Goal: Check status: Check status

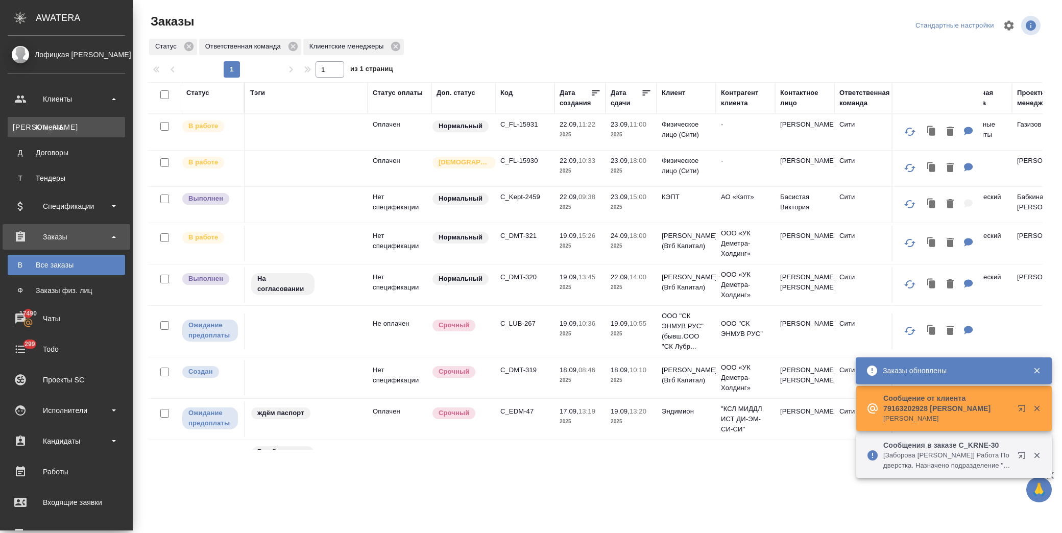
scroll to position [397, 0]
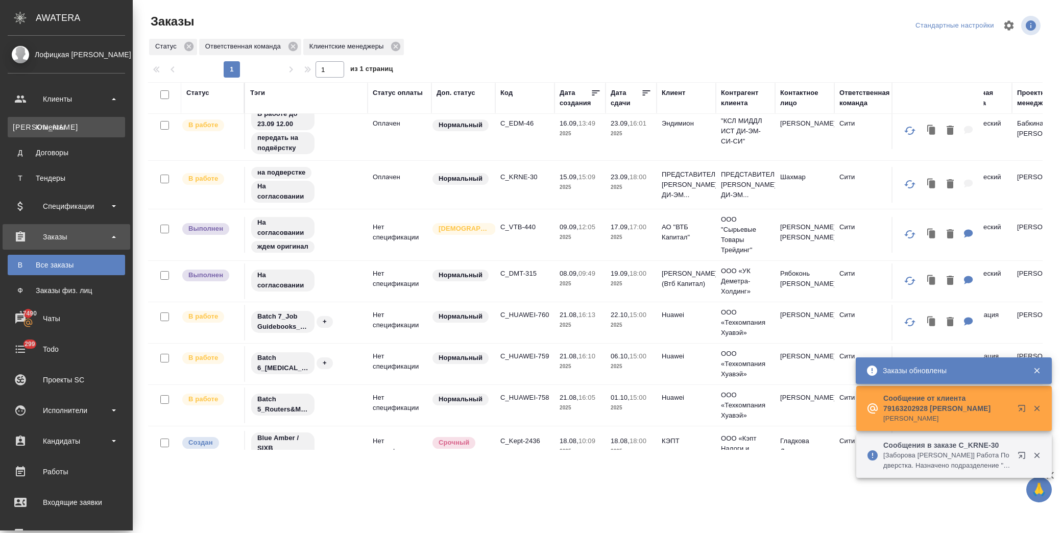
click at [64, 124] on div "Клиенты" at bounding box center [66, 127] width 107 height 10
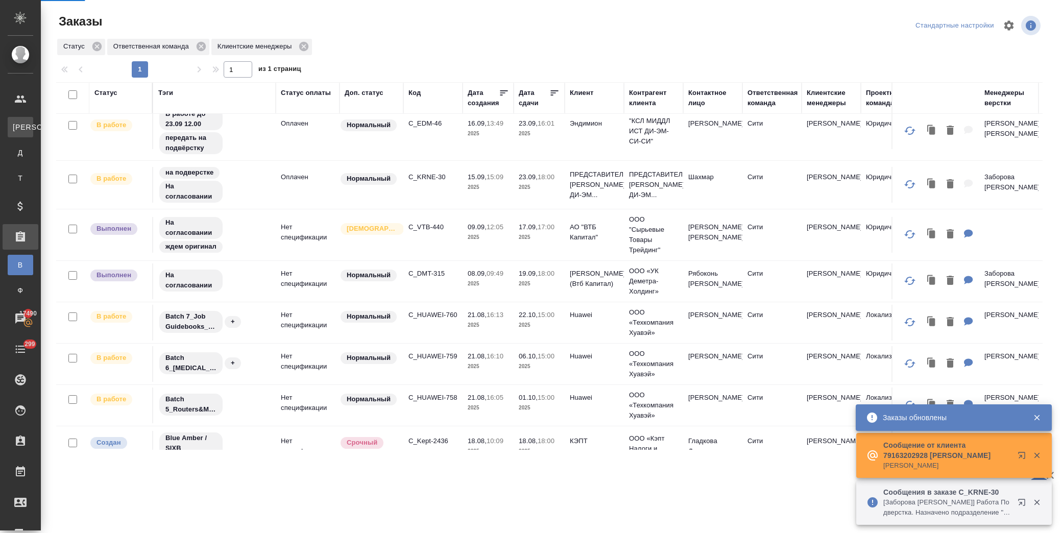
select select "RU"
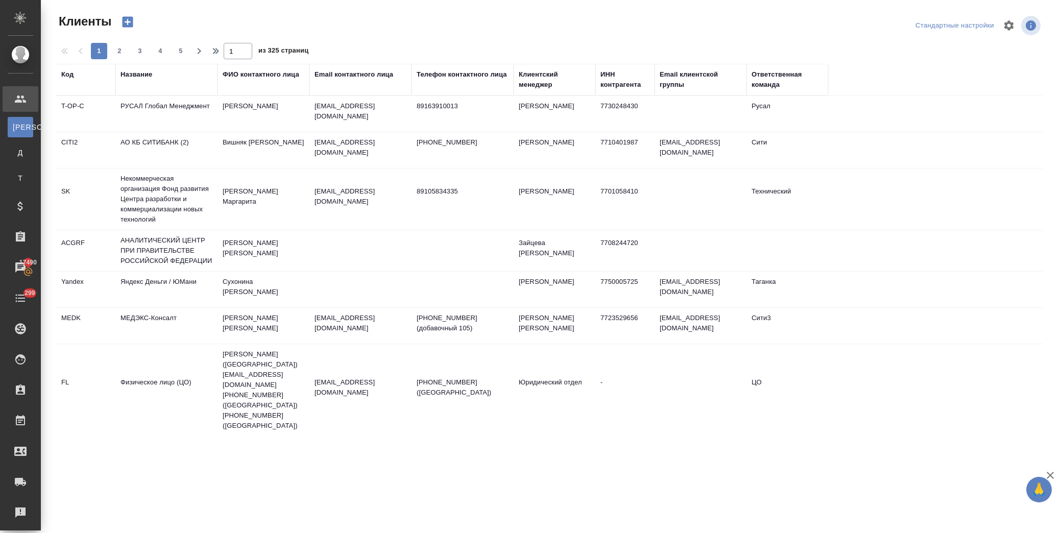
click at [141, 69] on div "Название" at bounding box center [137, 74] width 32 height 10
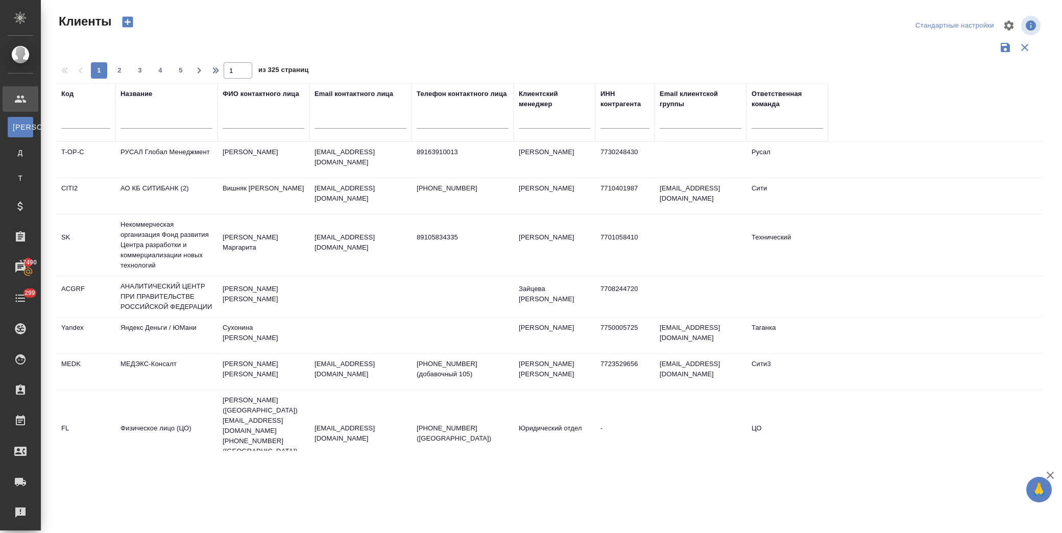
click at [160, 127] on input "text" at bounding box center [167, 122] width 92 height 13
type input "втб"
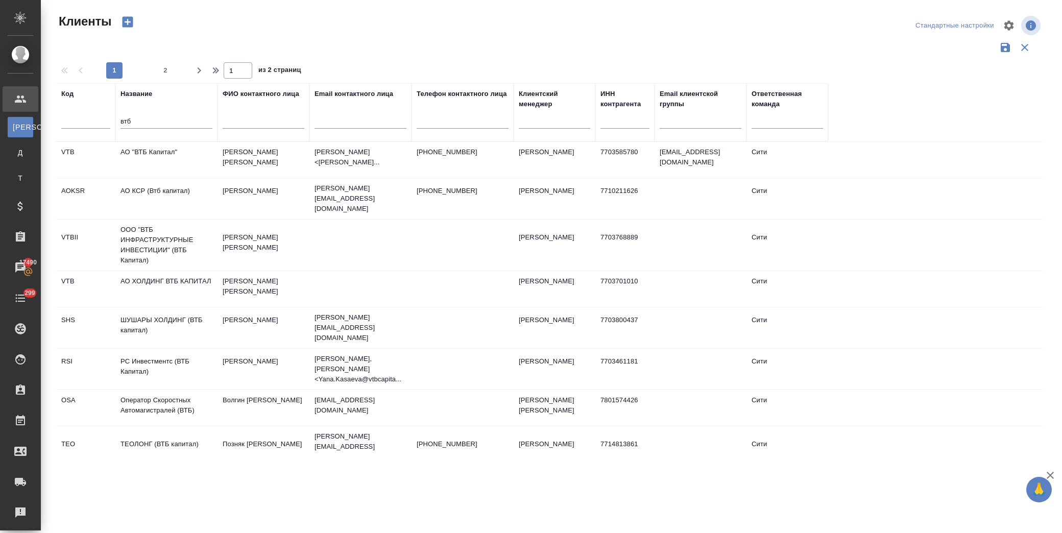
click at [206, 151] on td "АО "ВТБ Капитал"" at bounding box center [166, 160] width 102 height 36
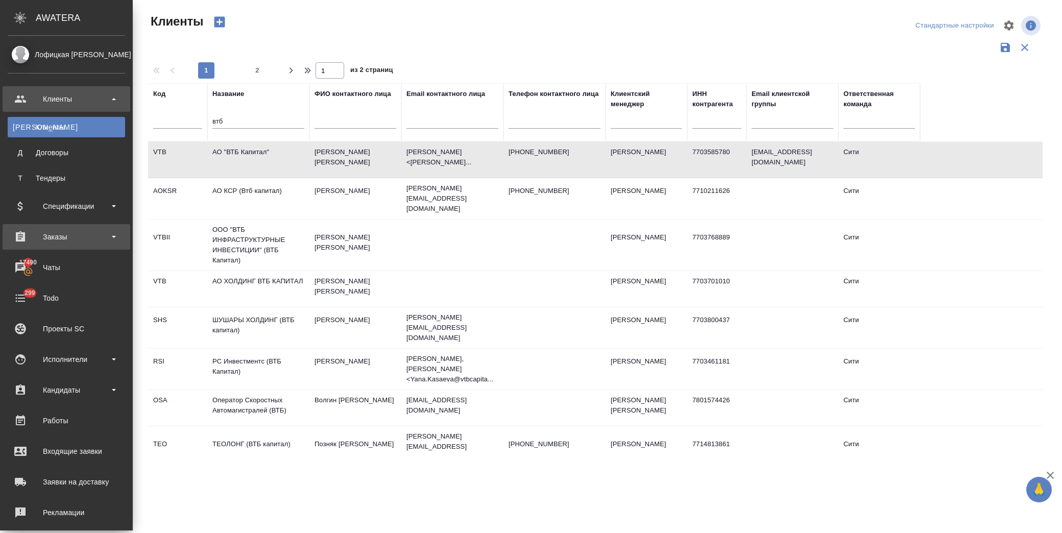
click at [85, 239] on div "Заказы" at bounding box center [66, 236] width 117 height 15
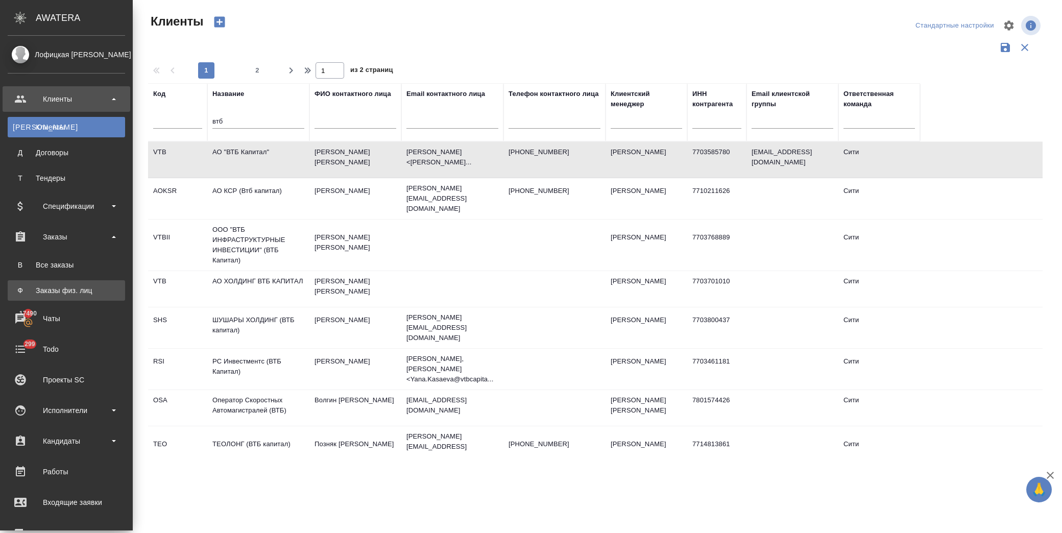
click at [92, 283] on li "Ф Заказы физ. лиц" at bounding box center [66, 290] width 133 height 20
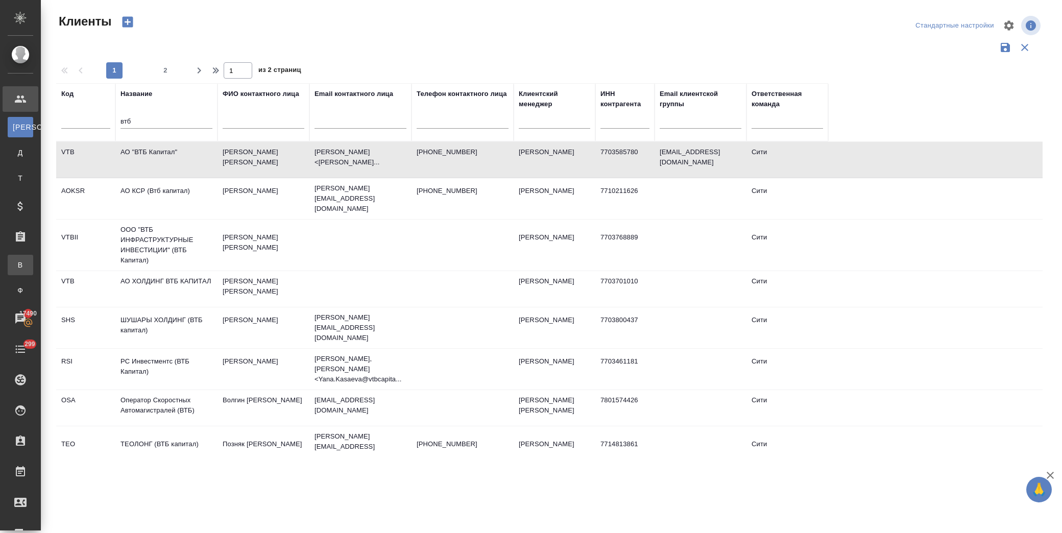
click at [15, 262] on div "Все заказы" at bounding box center [7, 265] width 15 height 10
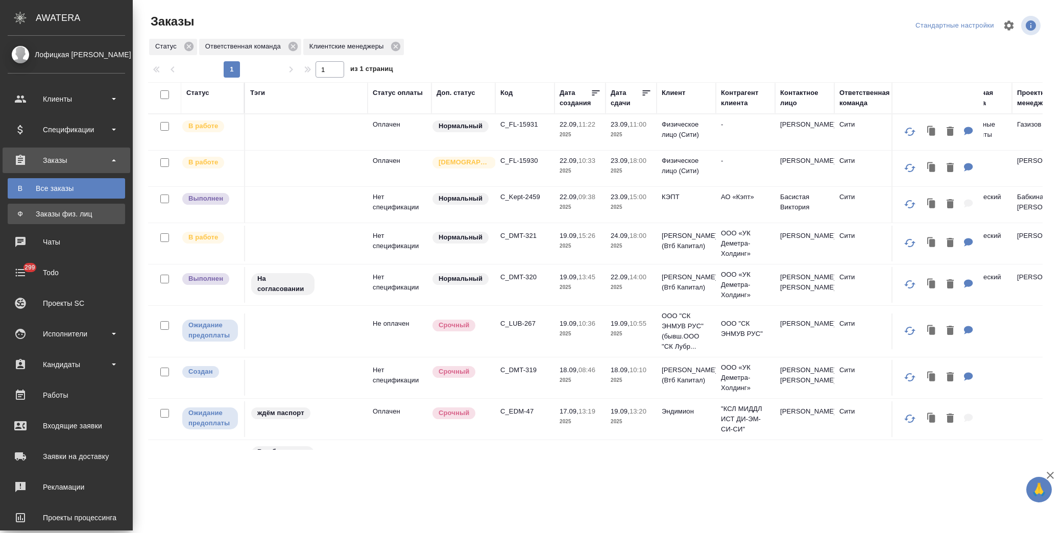
click at [73, 210] on div "Заказы физ. лиц" at bounding box center [66, 214] width 107 height 10
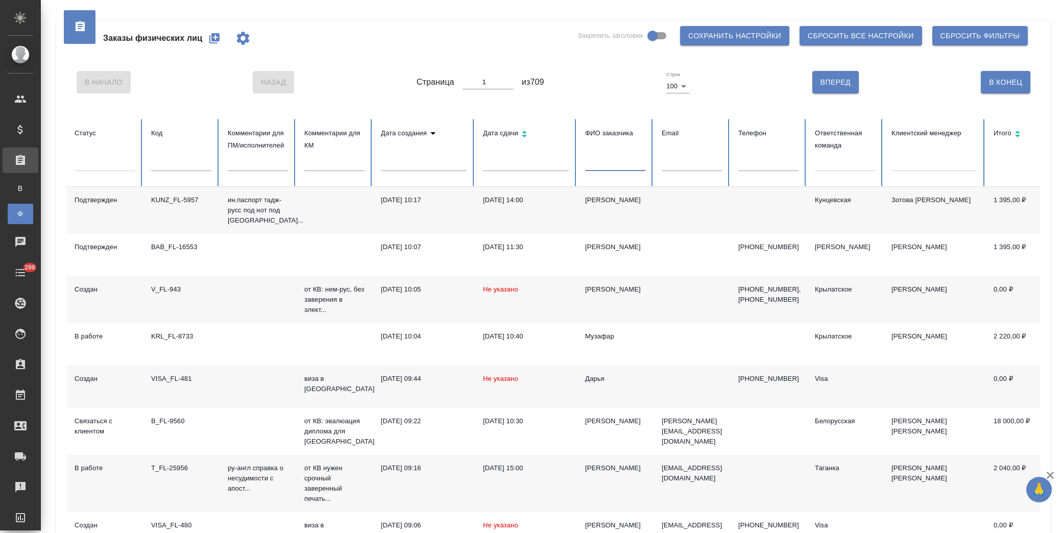
click at [622, 164] on input "text" at bounding box center [615, 164] width 60 height 14
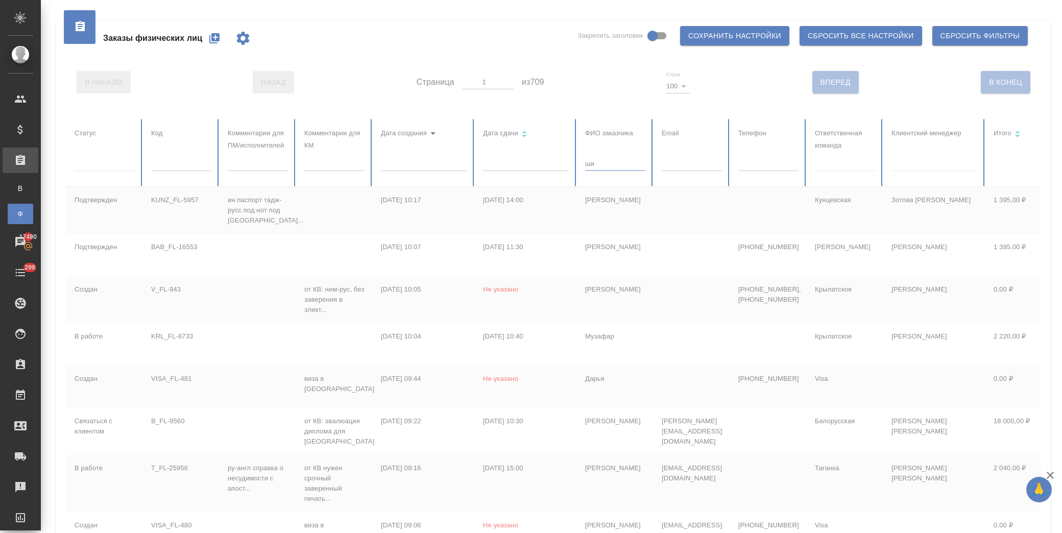
type input "ш"
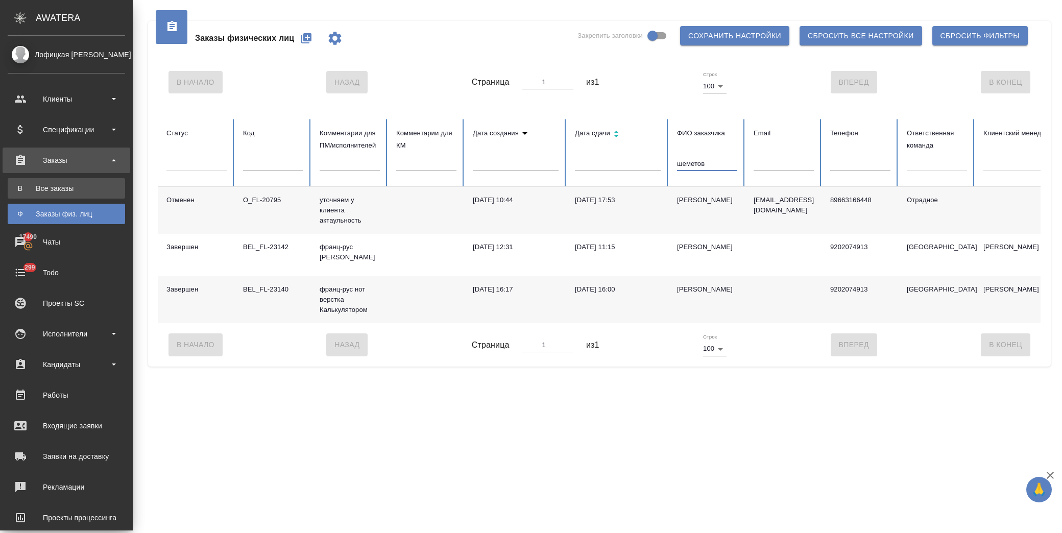
type input "шеметов"
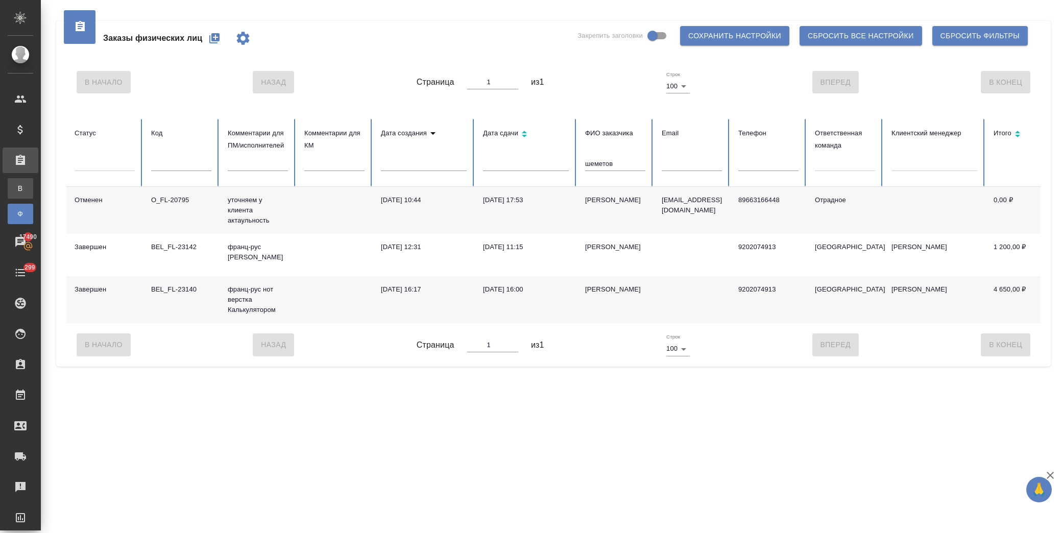
click at [15, 189] on div "Все заказы" at bounding box center [7, 188] width 15 height 10
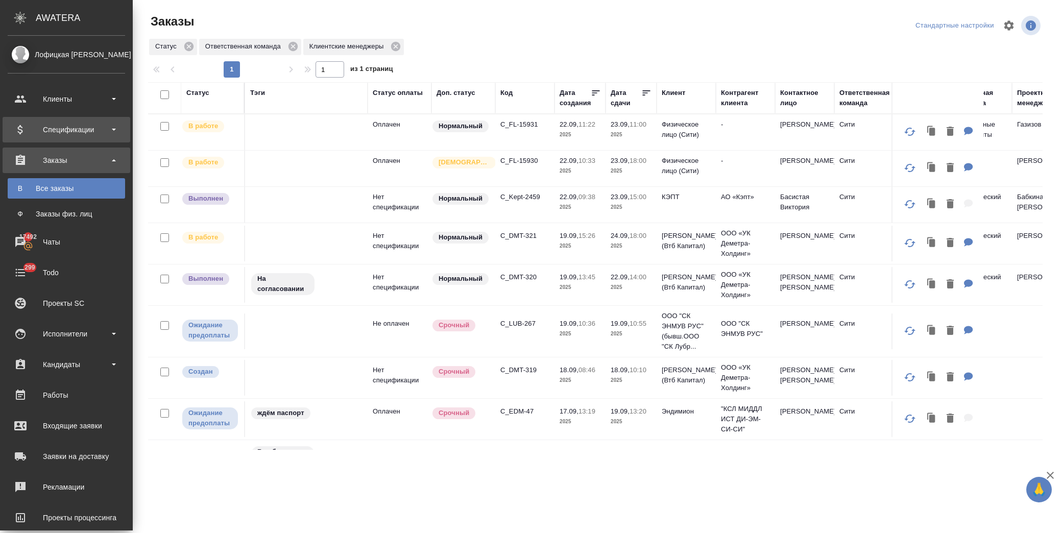
click at [65, 130] on div "Спецификации" at bounding box center [66, 129] width 117 height 15
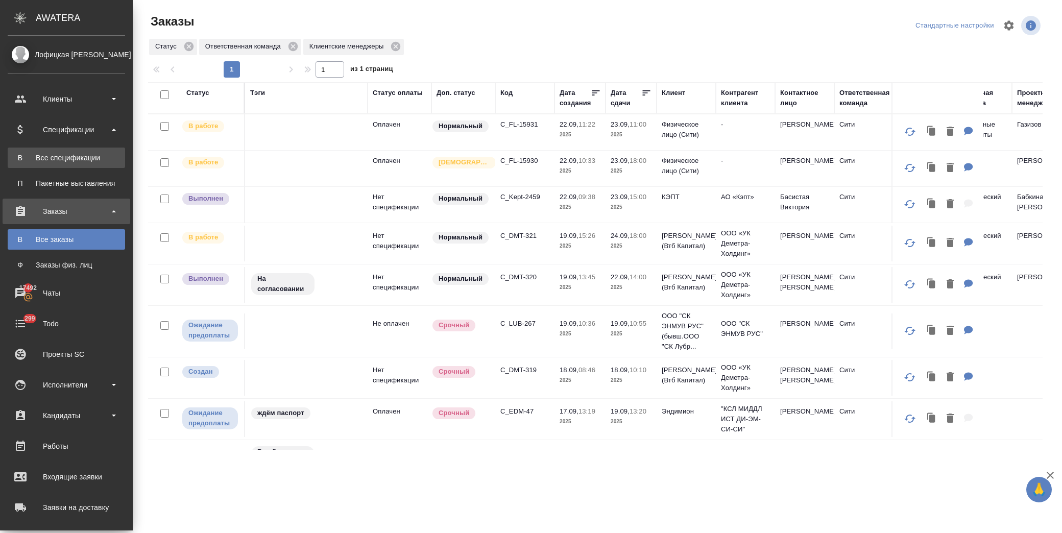
click at [79, 153] on div "Все спецификации" at bounding box center [66, 158] width 107 height 10
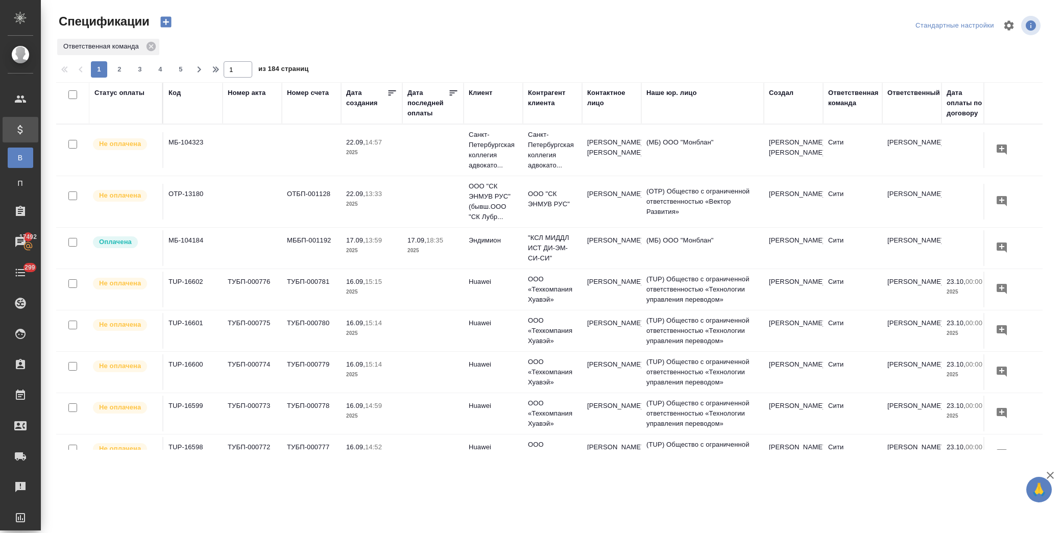
click at [448, 91] on icon at bounding box center [453, 93] width 10 height 10
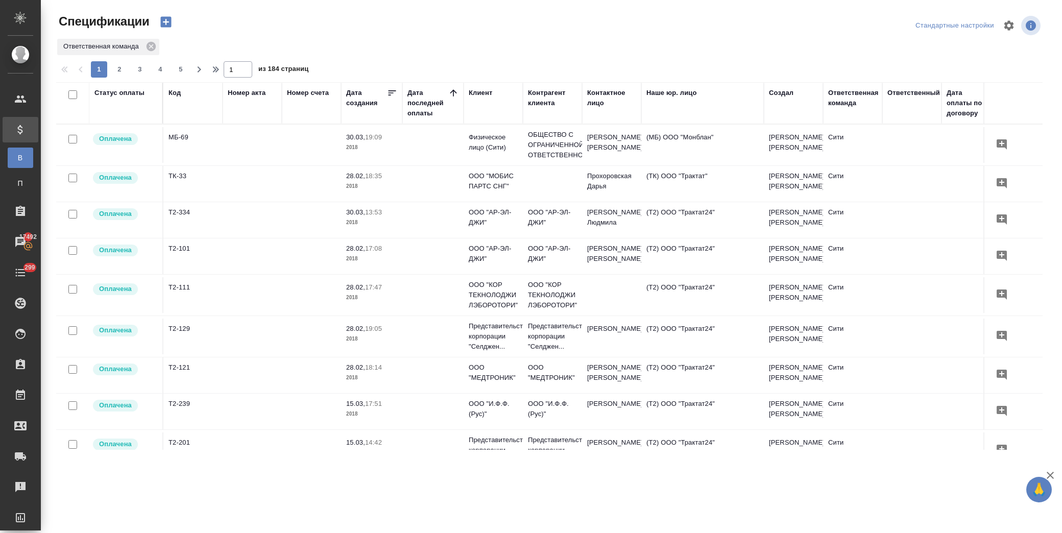
click at [448, 91] on icon at bounding box center [453, 93] width 10 height 10
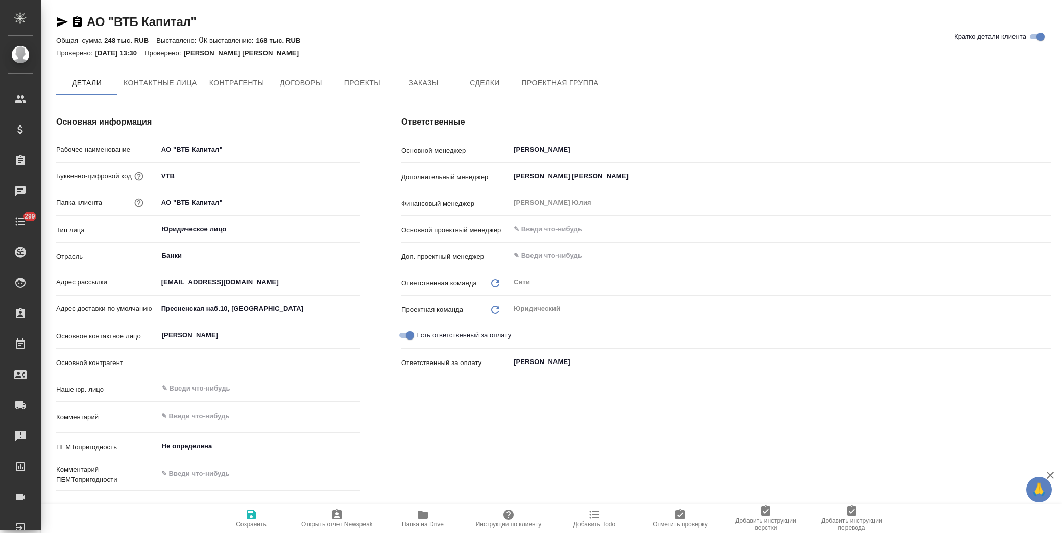
type textarea "x"
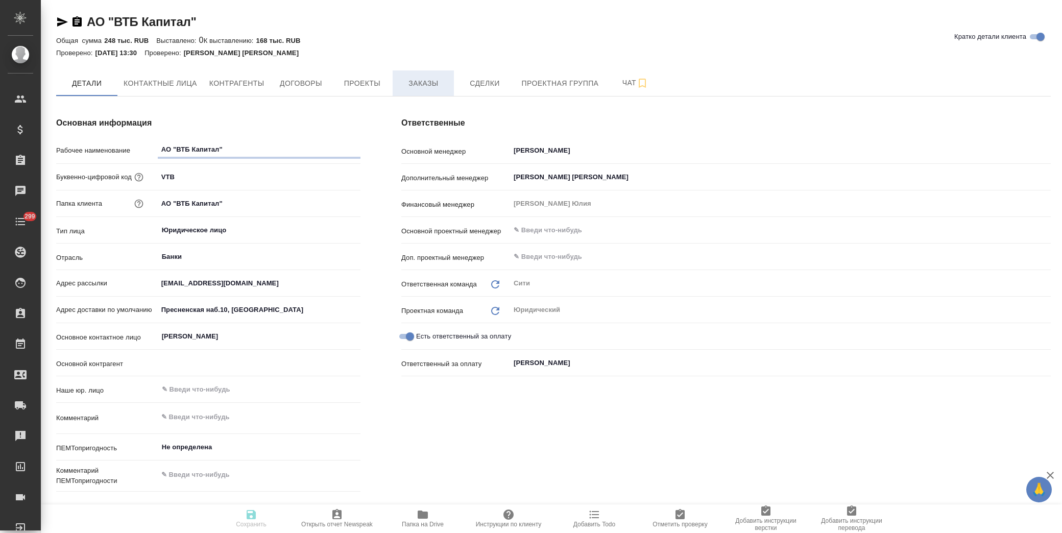
type textarea "x"
click at [438, 84] on span "Заказы" at bounding box center [423, 83] width 49 height 13
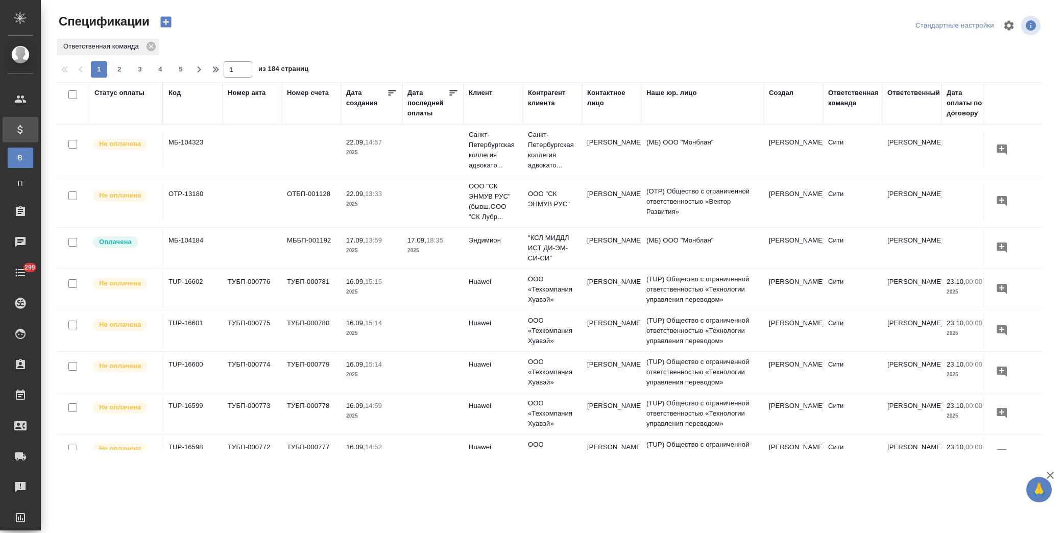
click at [113, 88] on div "Статус оплаты" at bounding box center [119, 93] width 50 height 10
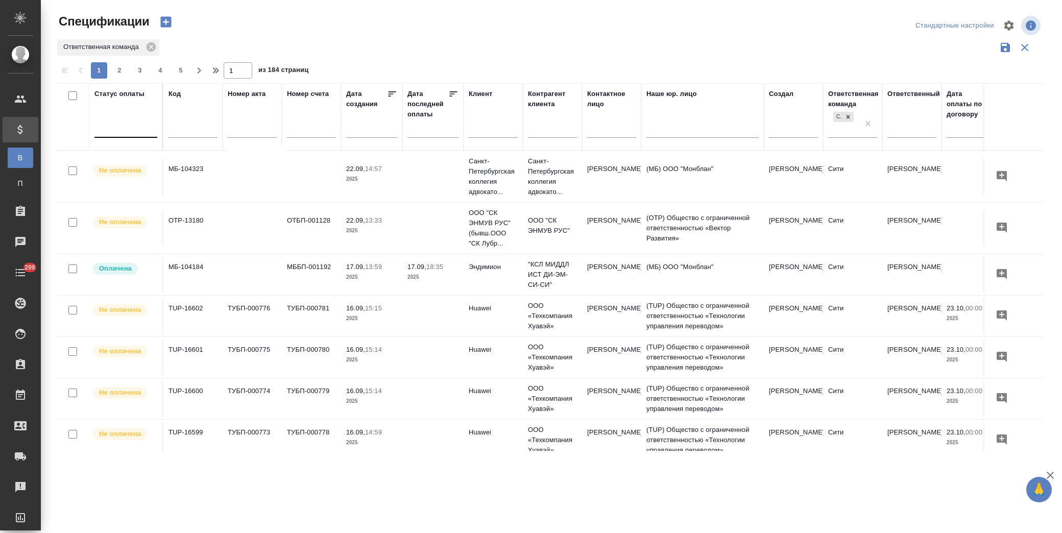
click at [135, 129] on div at bounding box center [125, 127] width 63 height 15
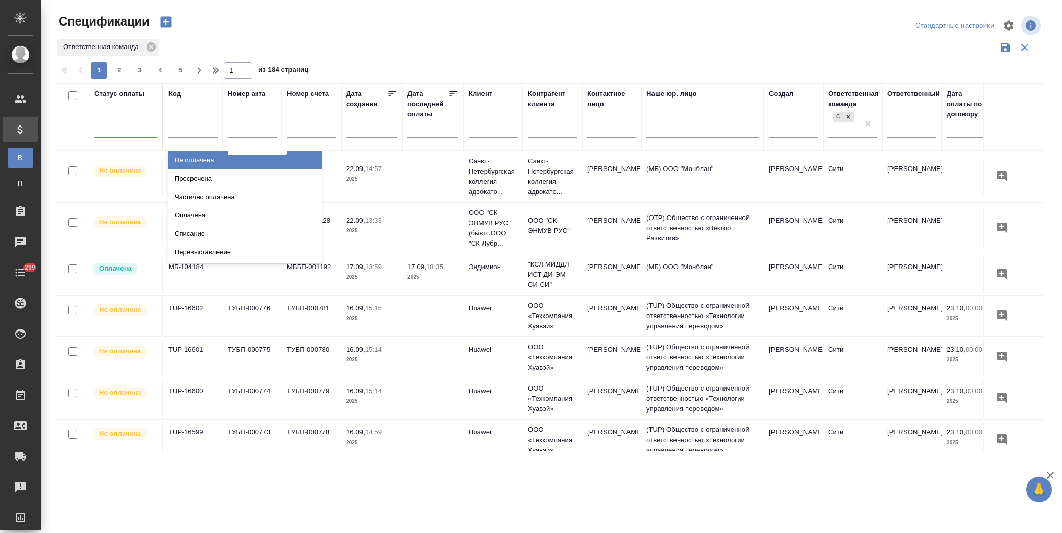
type input "п"
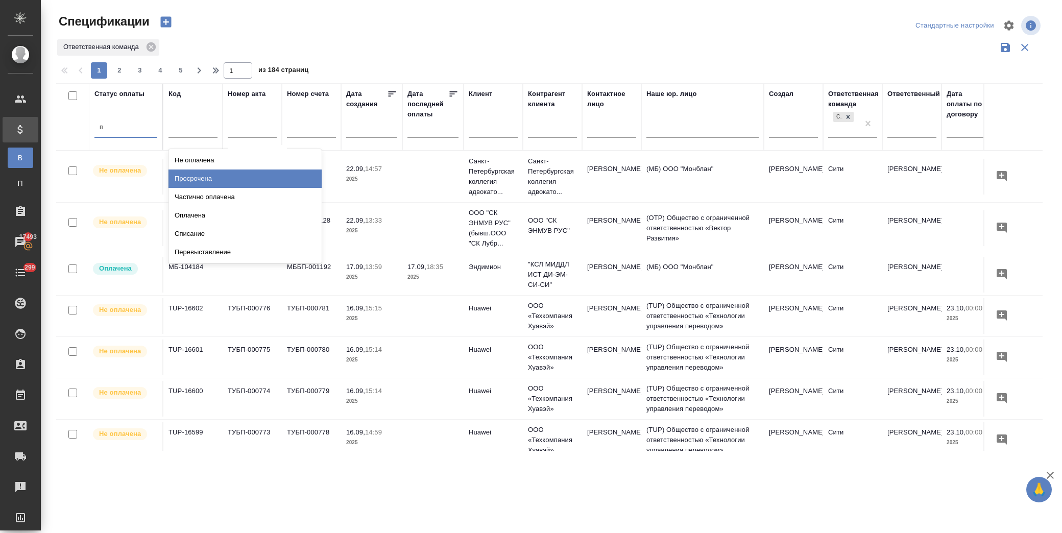
click at [203, 177] on div "Просрочена" at bounding box center [245, 179] width 153 height 18
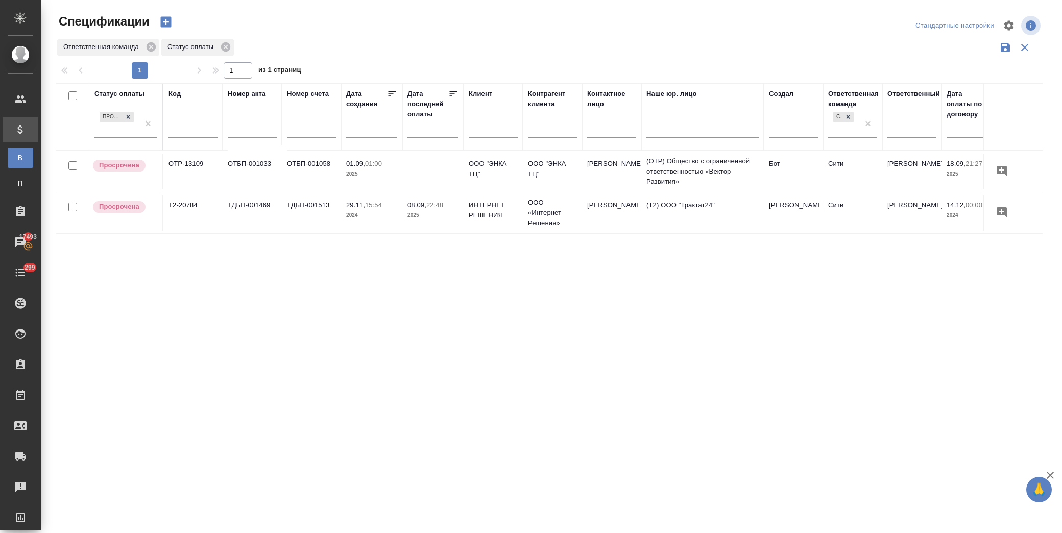
click at [518, 323] on div "Статус оплаты Просрочена Код Номер акта Номер счета Дата создания Дата последне…" at bounding box center [549, 267] width 987 height 368
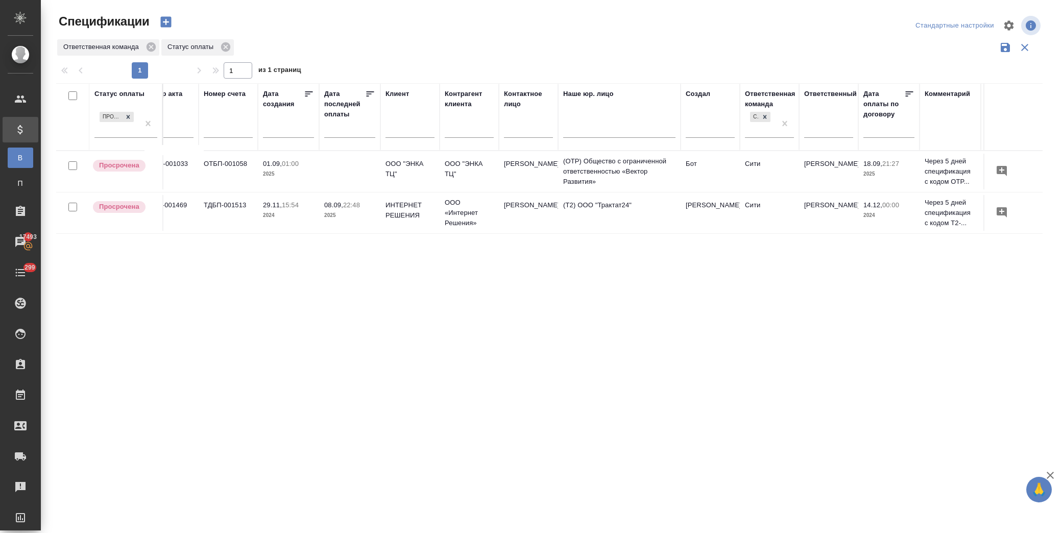
scroll to position [0, 339]
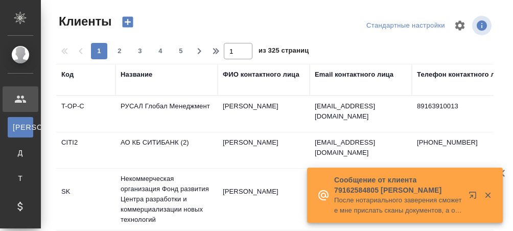
select select "RU"
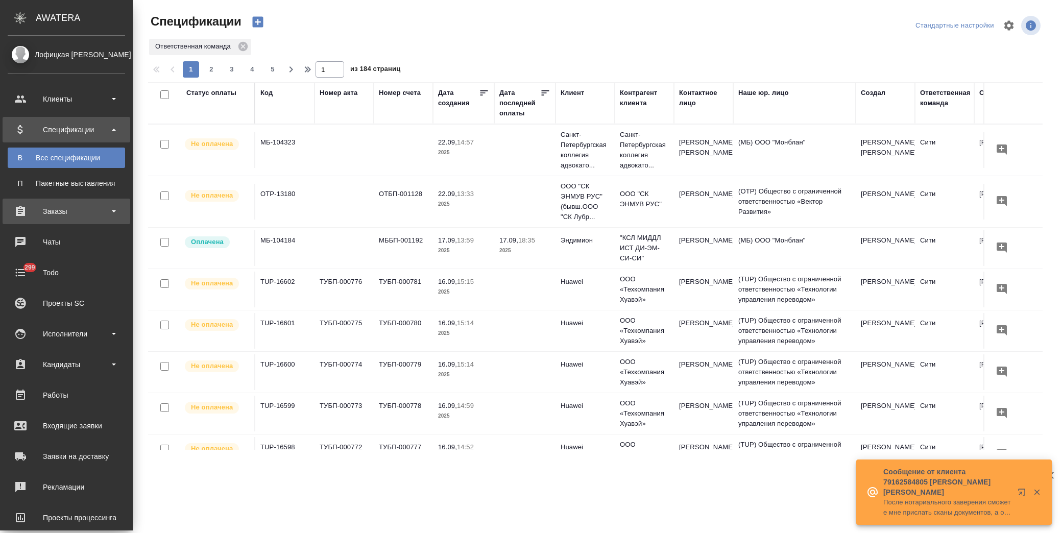
click at [82, 211] on div "Заказы" at bounding box center [66, 211] width 117 height 15
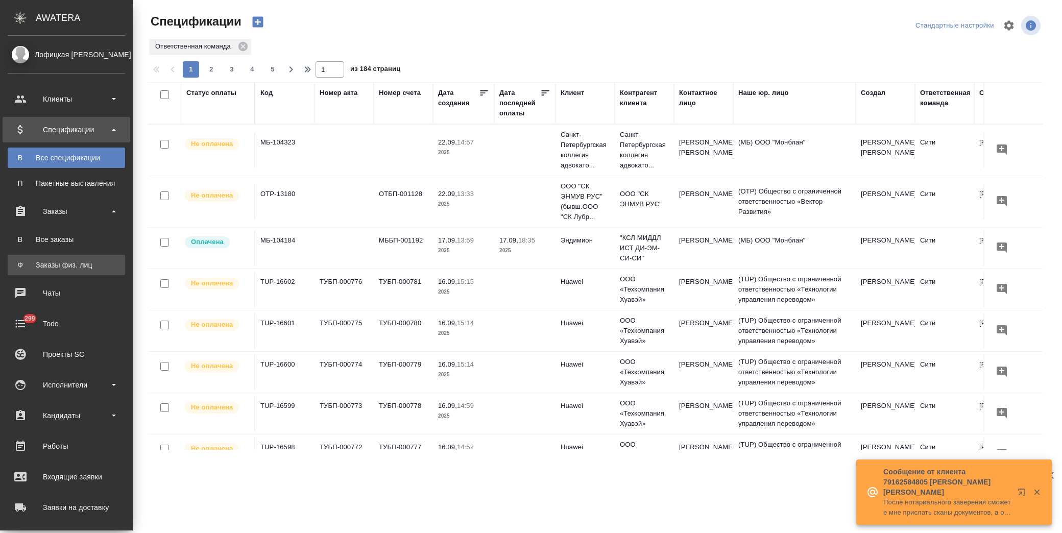
click at [99, 272] on link "Ф Заказы физ. лиц" at bounding box center [66, 265] width 117 height 20
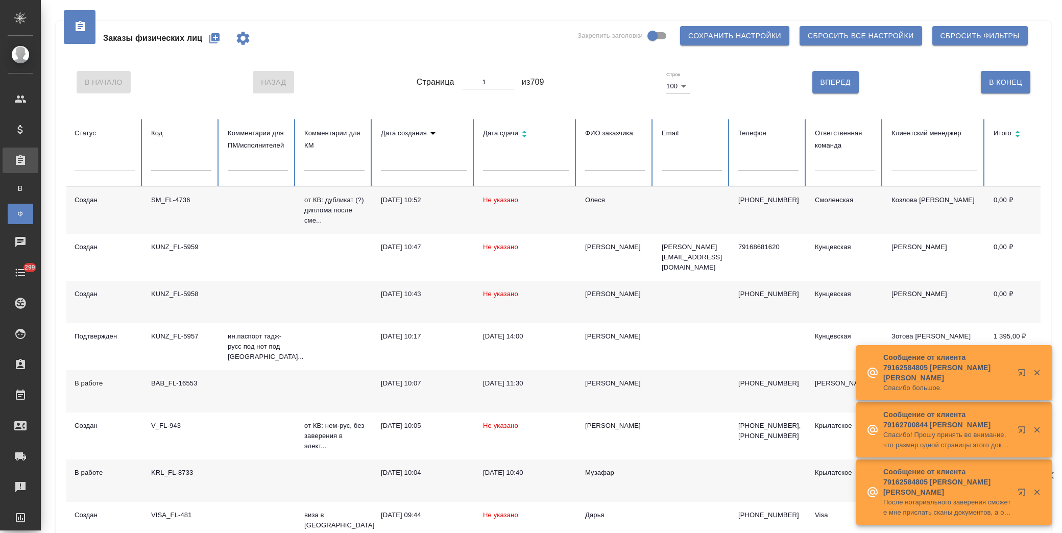
click at [178, 165] on input "text" at bounding box center [181, 164] width 60 height 14
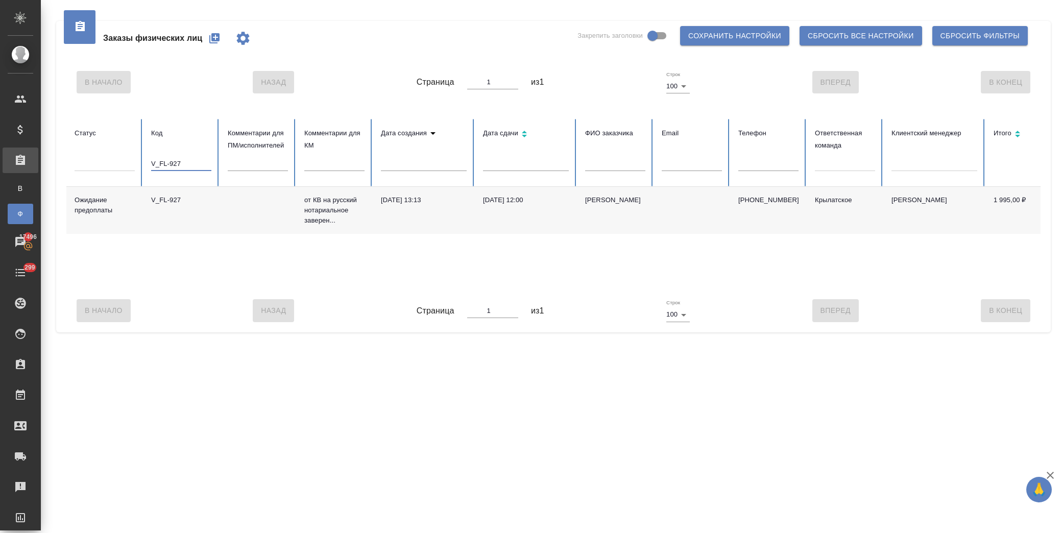
type input "V_FL-927"
click at [583, 222] on td "[PERSON_NAME]" at bounding box center [615, 210] width 77 height 47
click at [620, 205] on div "[PERSON_NAME]" at bounding box center [615, 200] width 60 height 10
click at [15, 193] on div "Все заказы" at bounding box center [7, 188] width 15 height 10
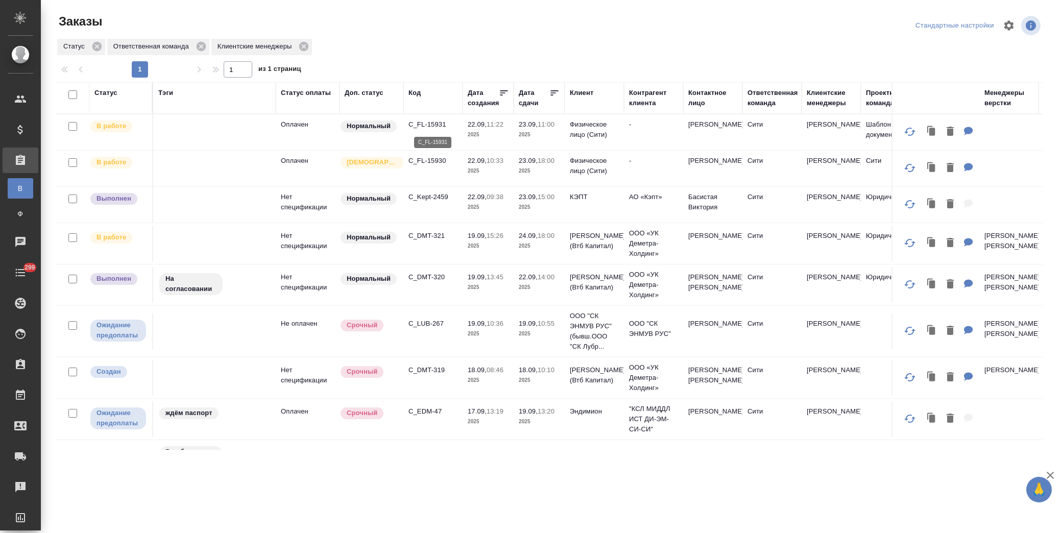
click at [455, 125] on p "C_FL-15931" at bounding box center [433, 125] width 49 height 10
click at [461, 160] on td "C_FL-15930" at bounding box center [432, 169] width 59 height 36
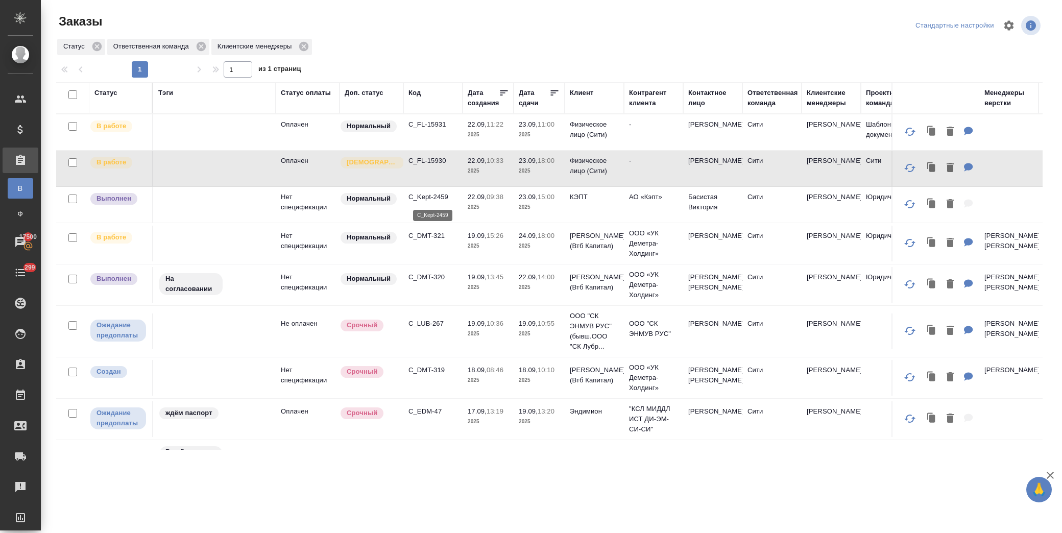
click at [438, 201] on p "C_Kept-2459" at bounding box center [433, 197] width 49 height 10
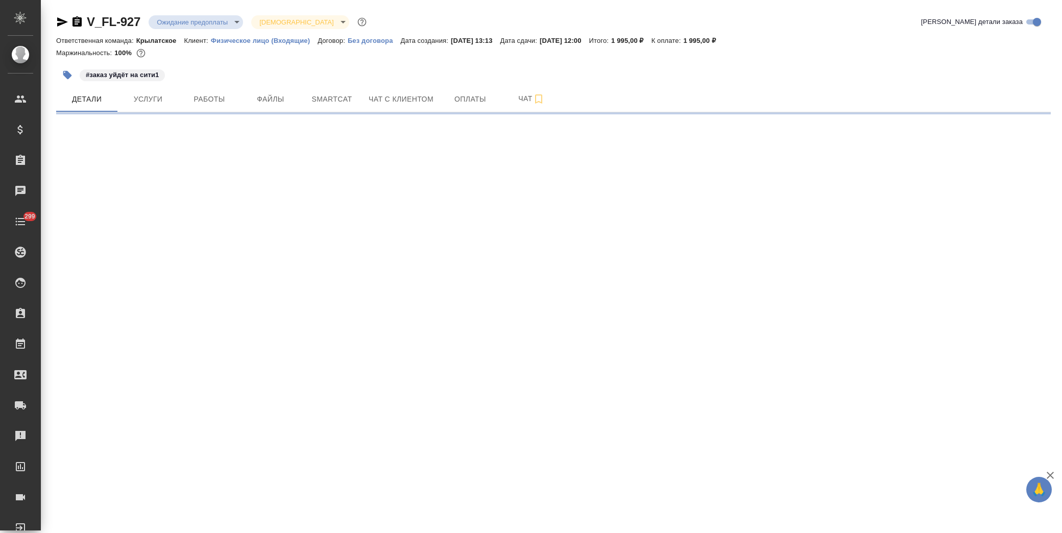
select select "RU"
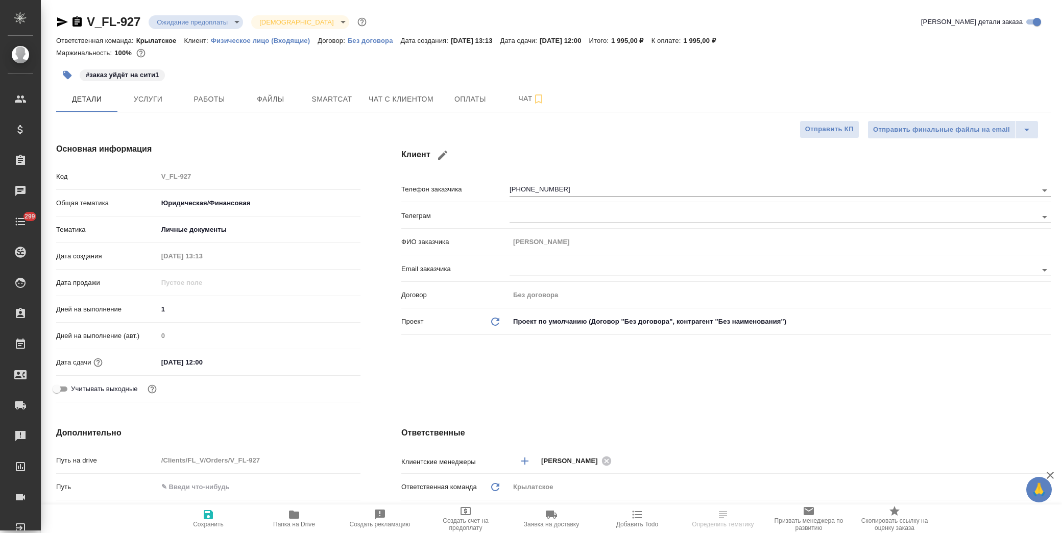
type textarea "x"
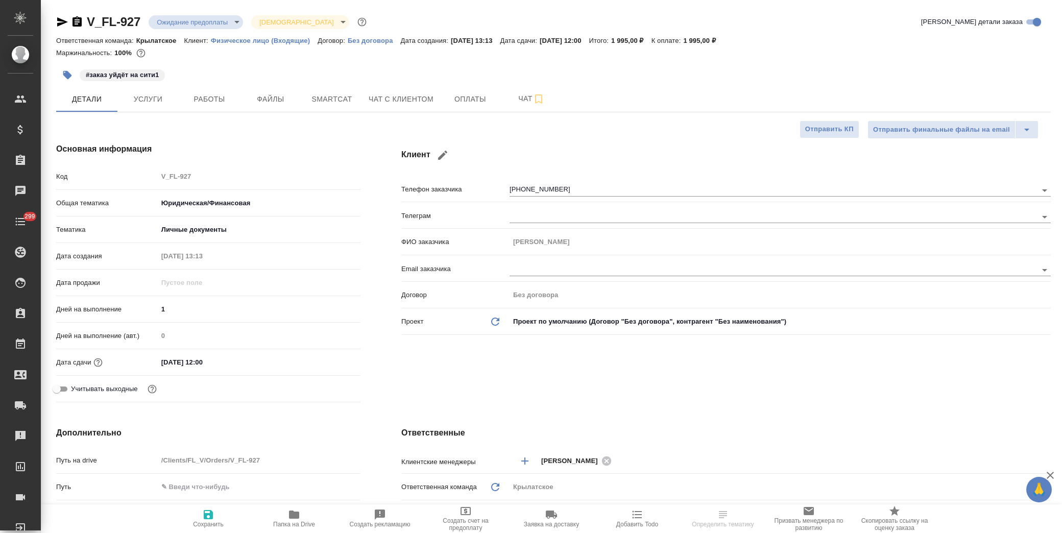
type textarea "x"
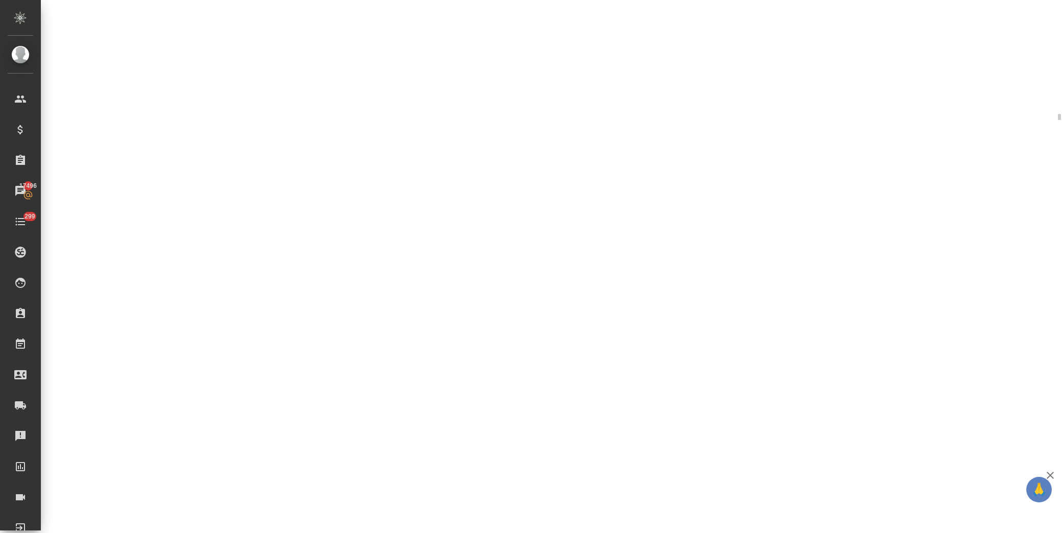
select select "RU"
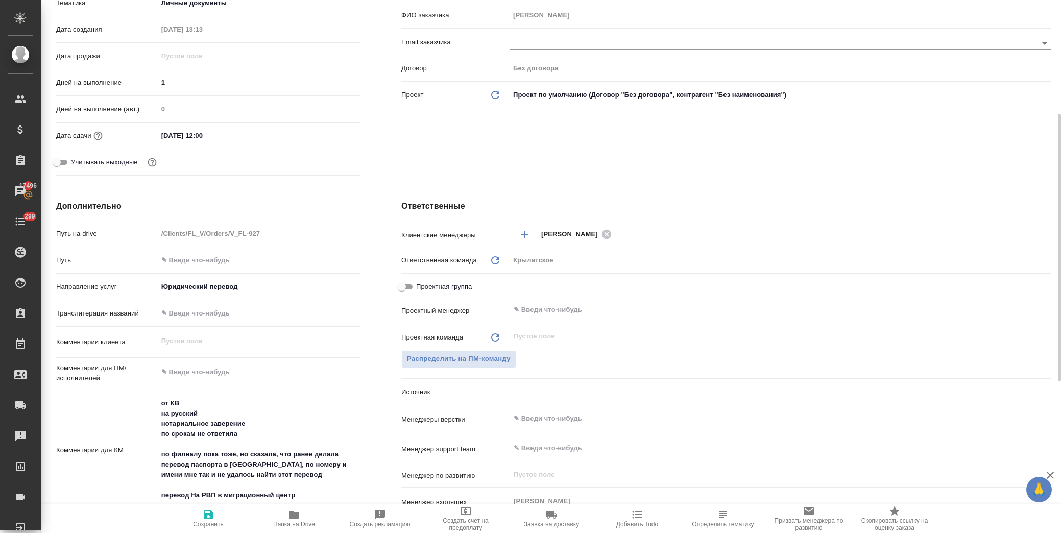
type textarea "x"
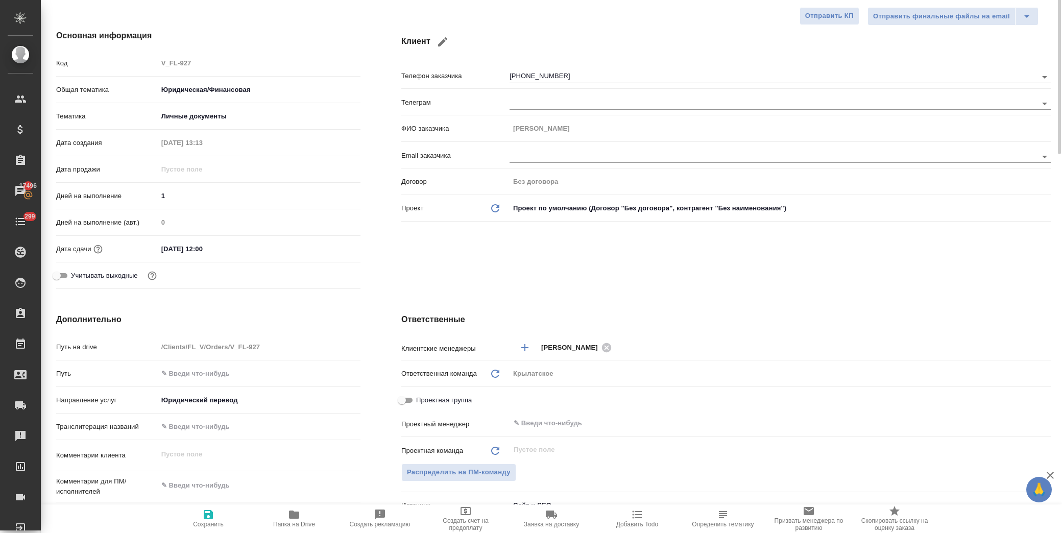
scroll to position [0, 0]
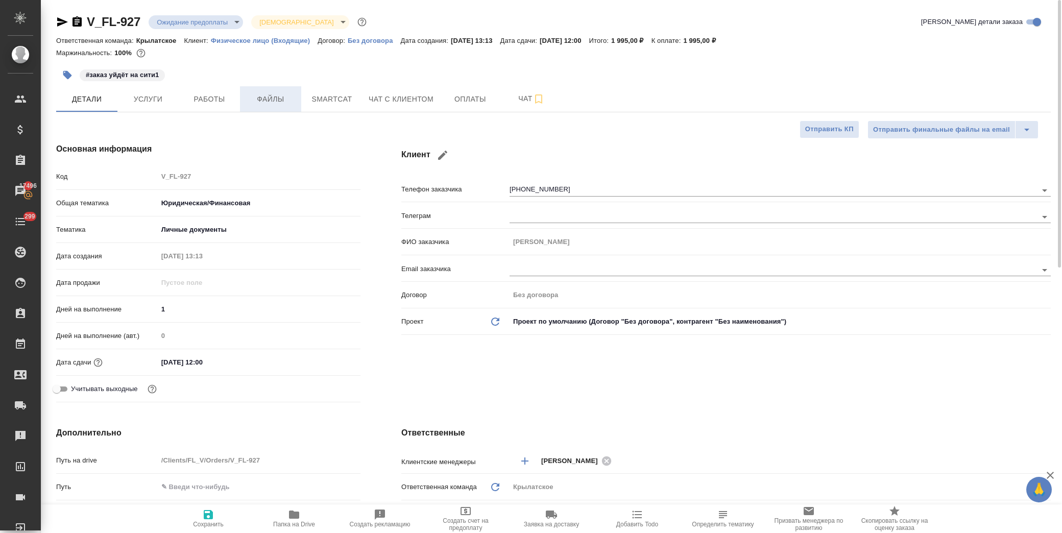
click at [287, 101] on span "Файлы" at bounding box center [270, 99] width 49 height 13
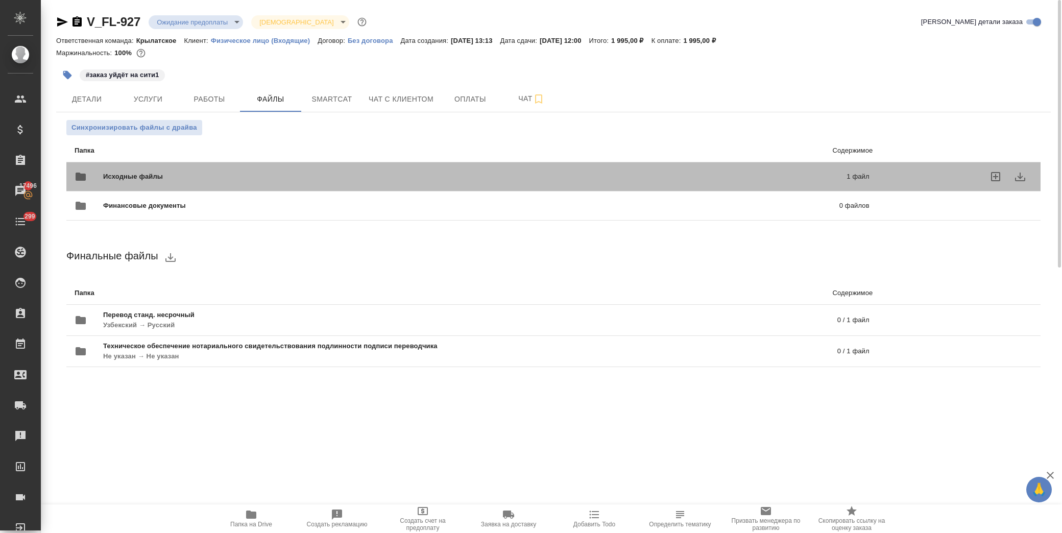
click at [154, 180] on span "Исходные файлы" at bounding box center [304, 177] width 402 height 10
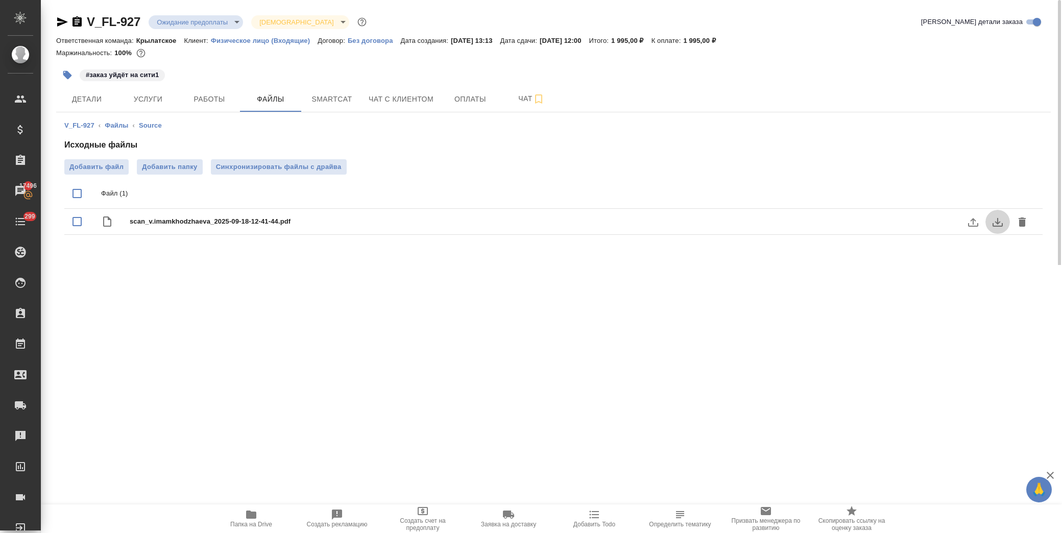
click at [1002, 225] on icon "download" at bounding box center [998, 222] width 10 height 9
click at [109, 97] on span "Детали" at bounding box center [86, 99] width 49 height 13
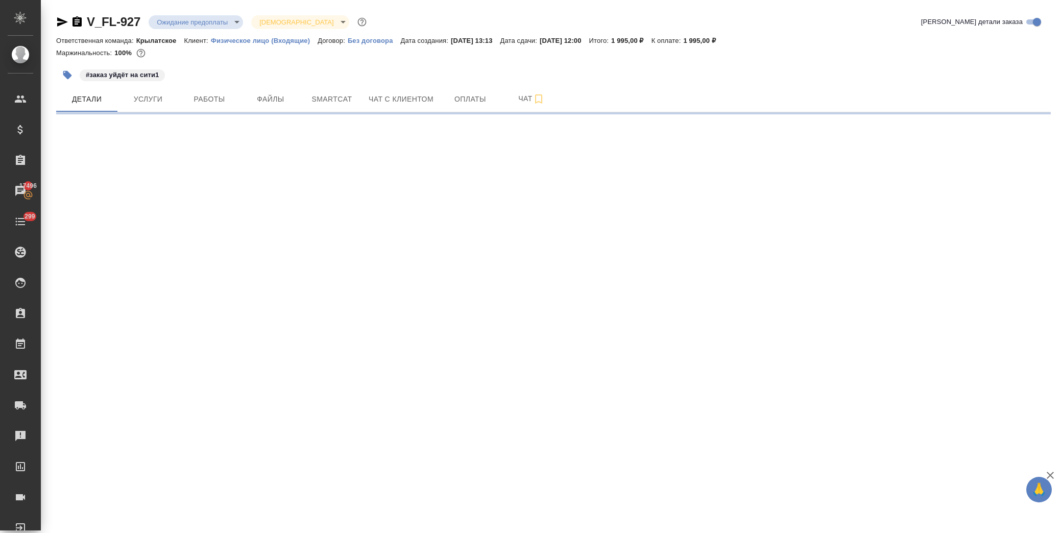
select select "RU"
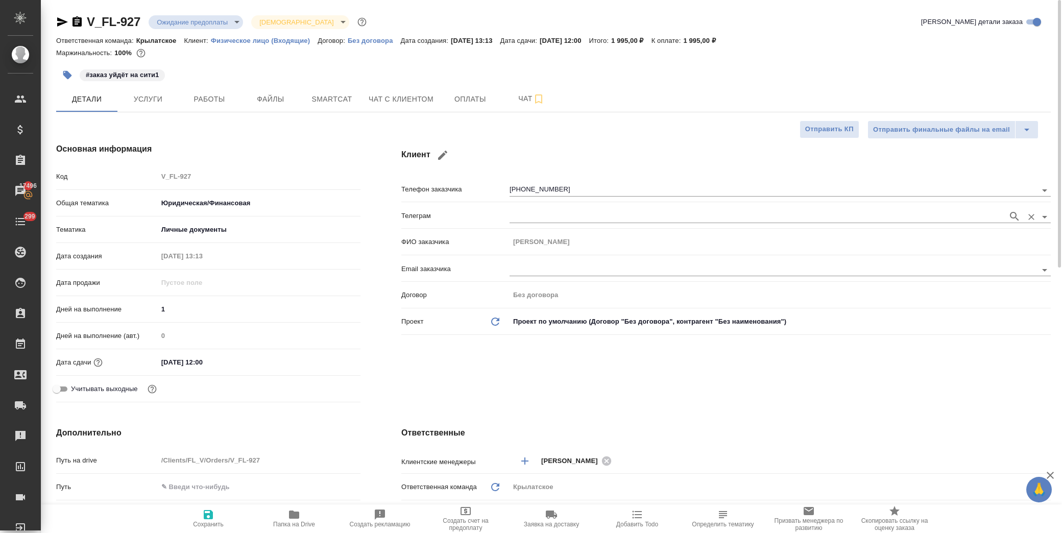
type textarea "x"
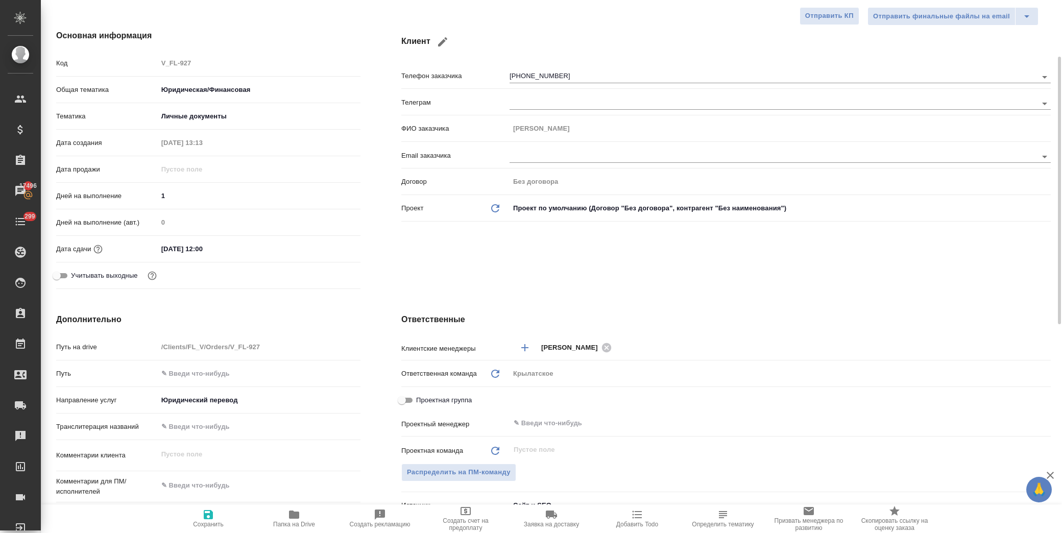
scroll to position [283, 0]
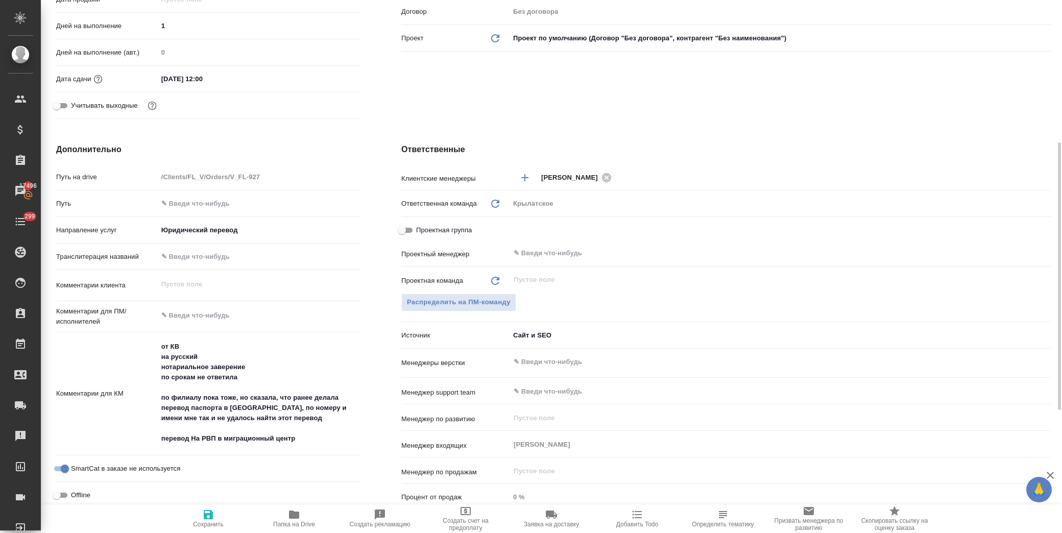
type textarea "x"
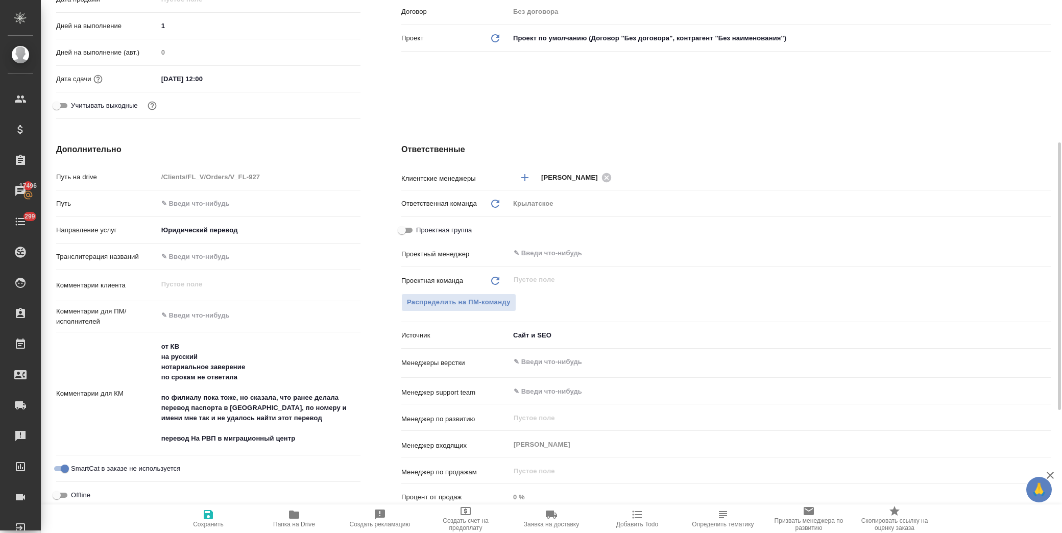
type textarea "x"
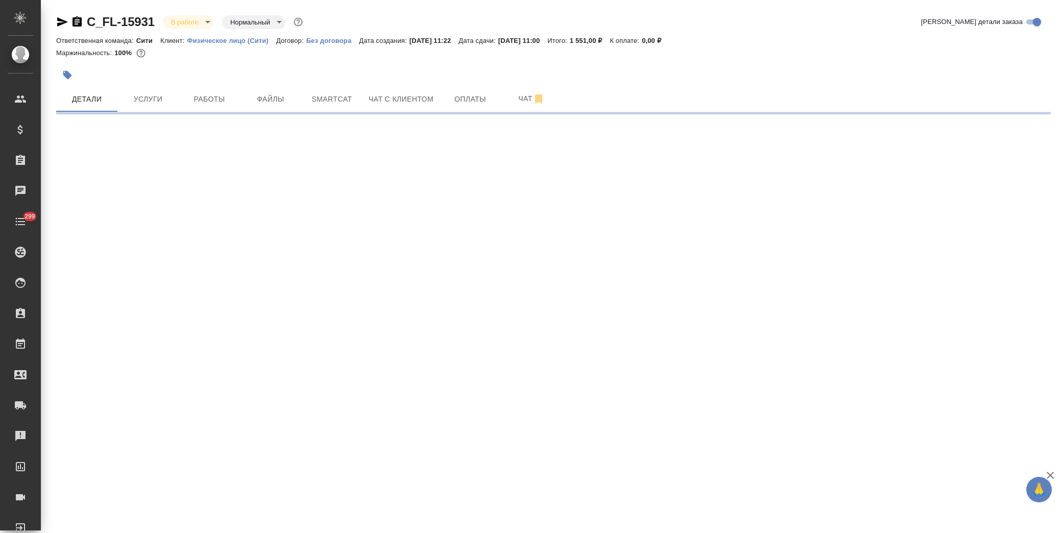
select select "RU"
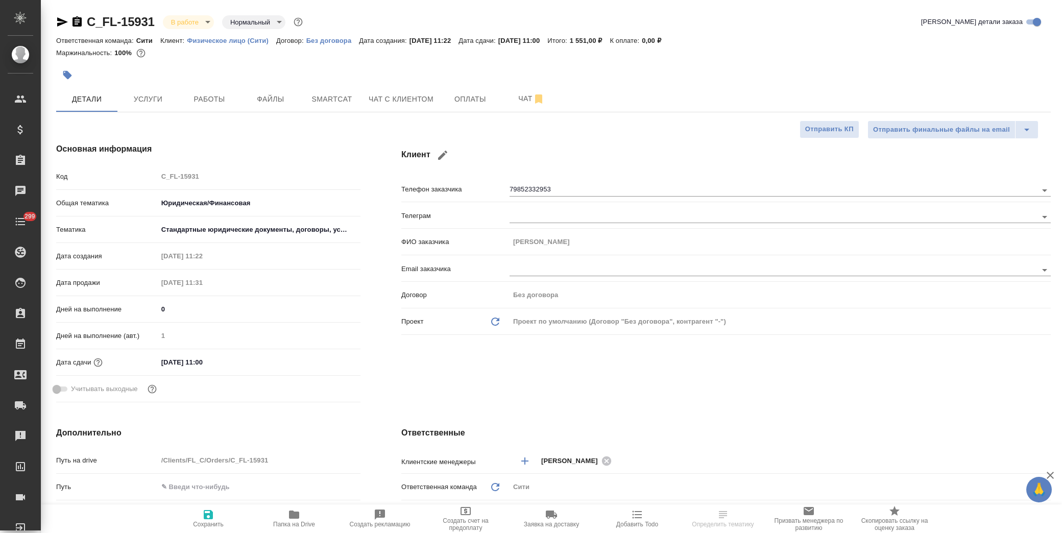
type textarea "x"
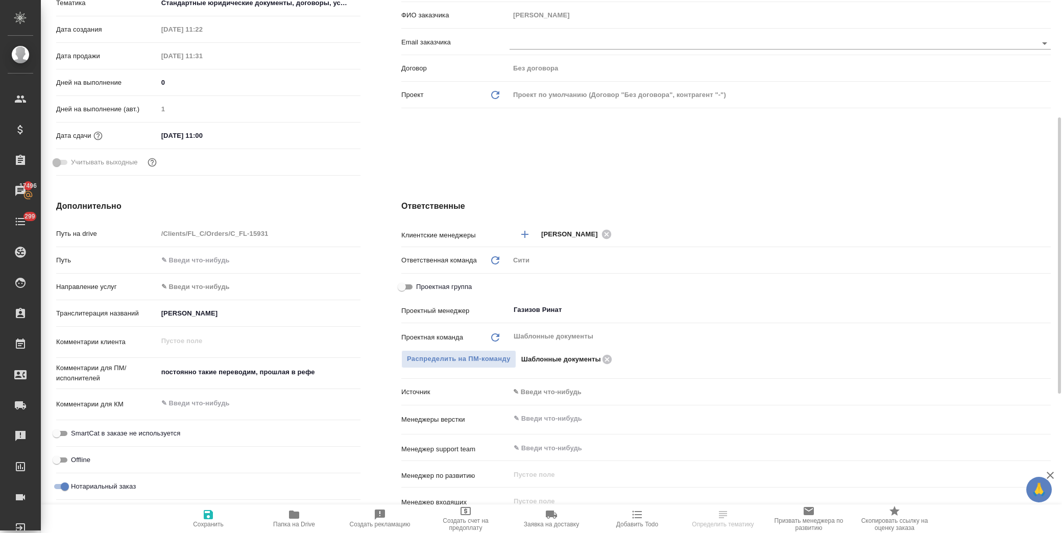
scroll to position [283, 0]
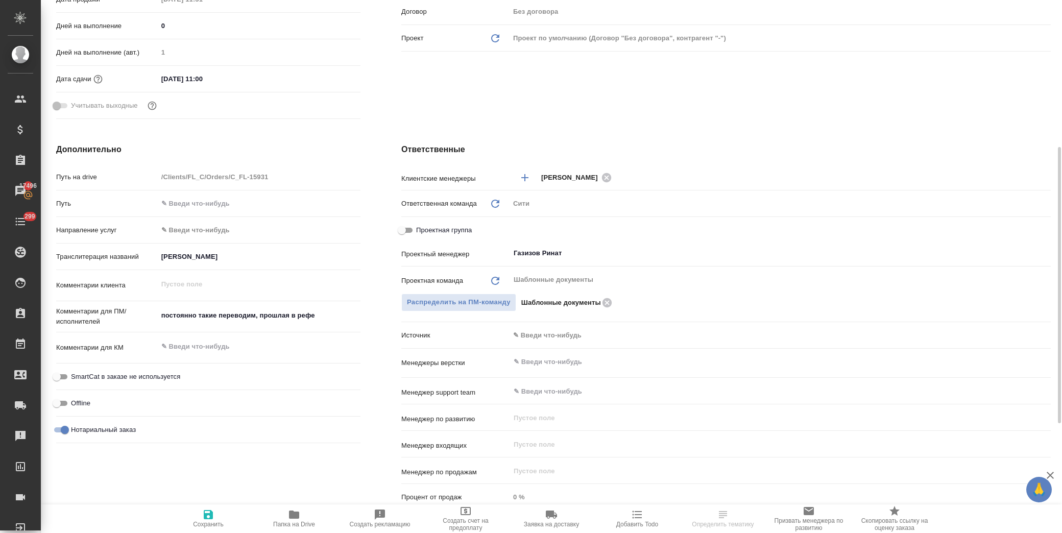
click at [579, 332] on body "🙏 .cls-1 fill:#fff; AWATERA [PERSON_NAME] Спецификации Заказы 17496 Чаты 299 To…" at bounding box center [531, 266] width 1062 height 533
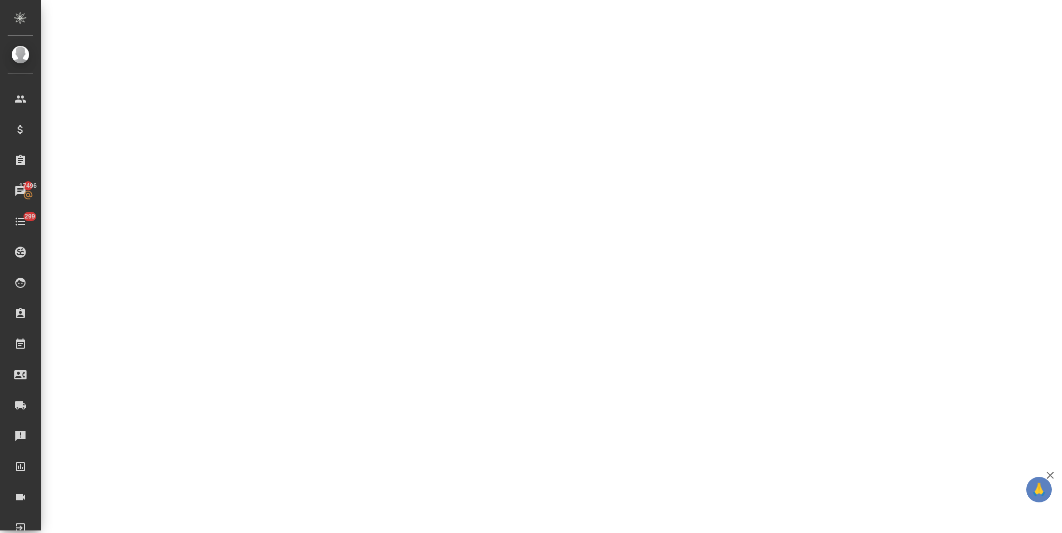
select select "RU"
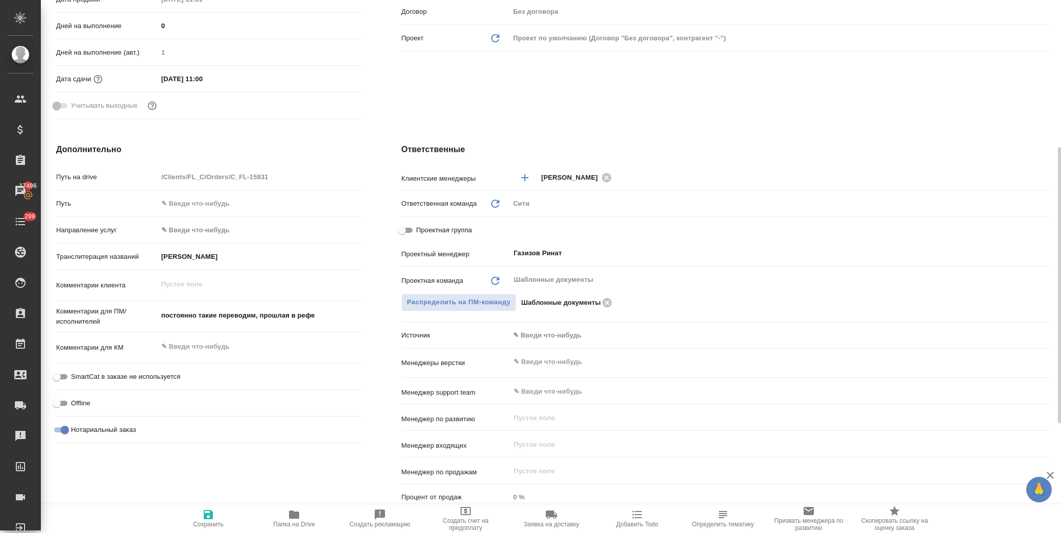
type textarea "x"
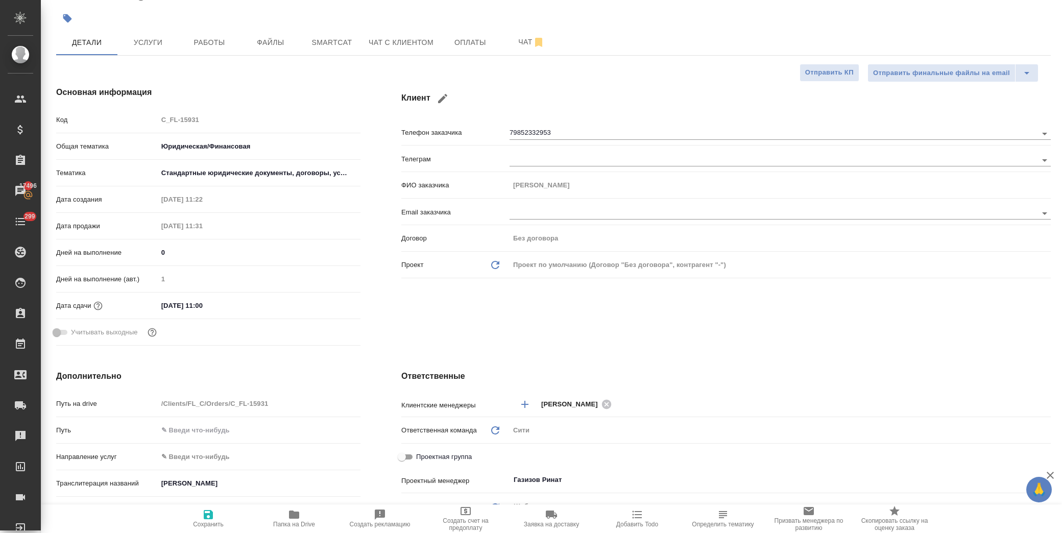
scroll to position [397, 0]
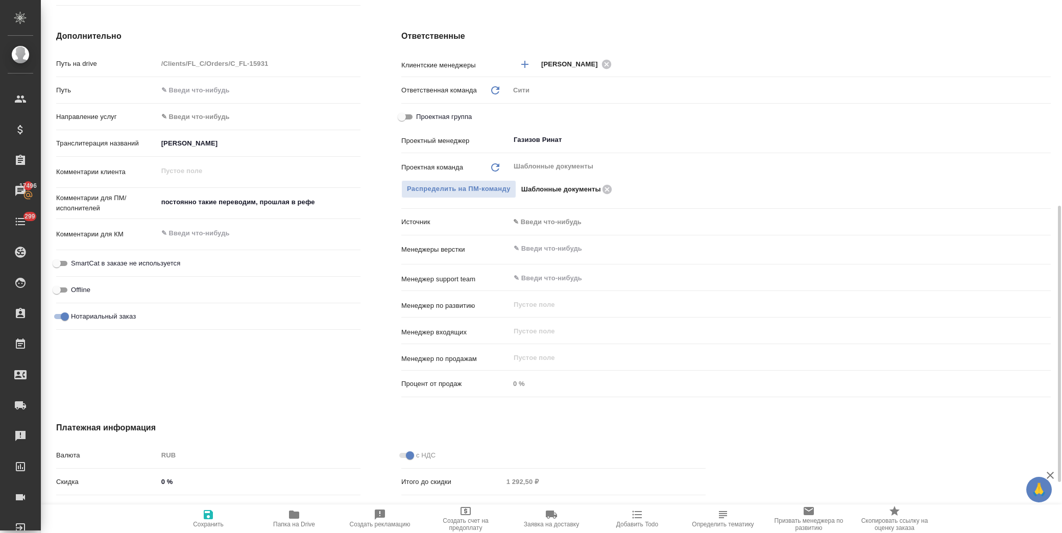
click at [549, 222] on body "🙏 .cls-1 fill:#fff; AWATERA [PERSON_NAME] Спецификации Заказы 17496 Чаты 299 To…" at bounding box center [531, 266] width 1062 height 533
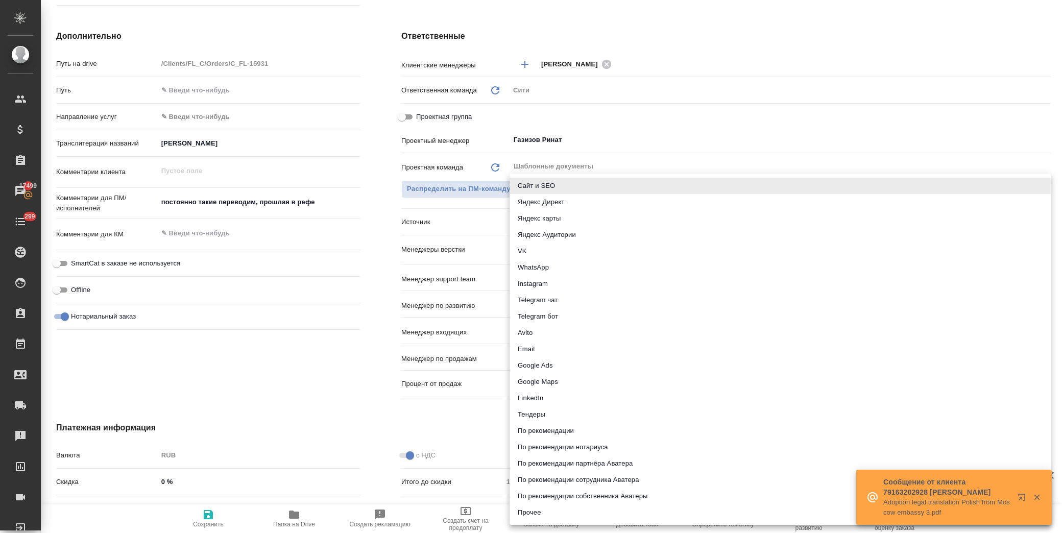
click at [473, 420] on div at bounding box center [531, 266] width 1062 height 533
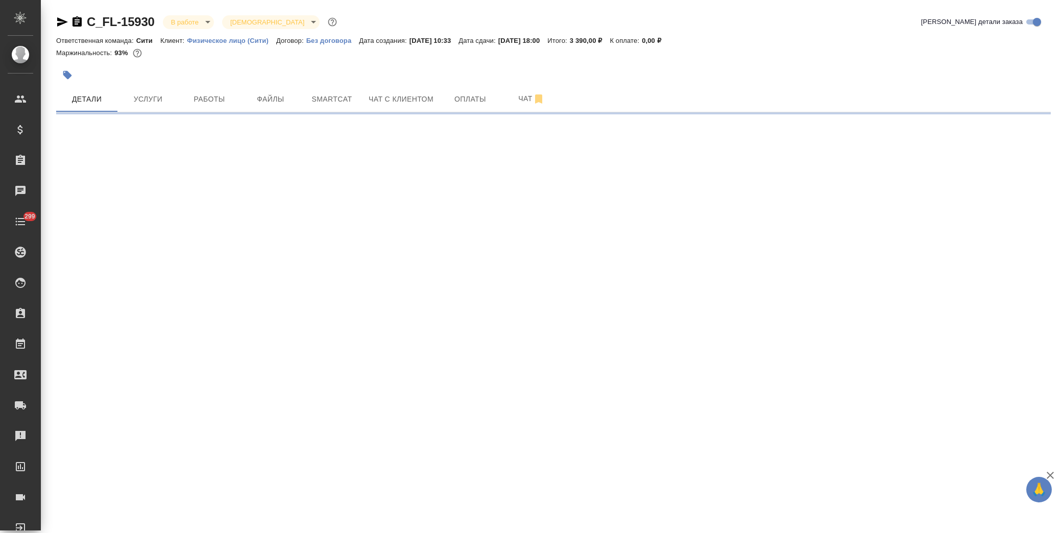
select select "RU"
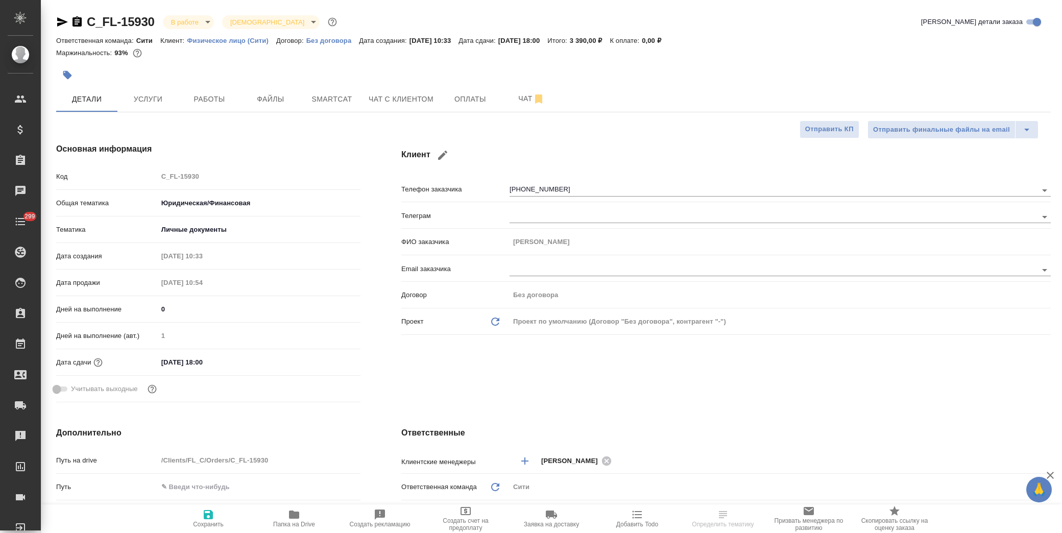
type textarea "x"
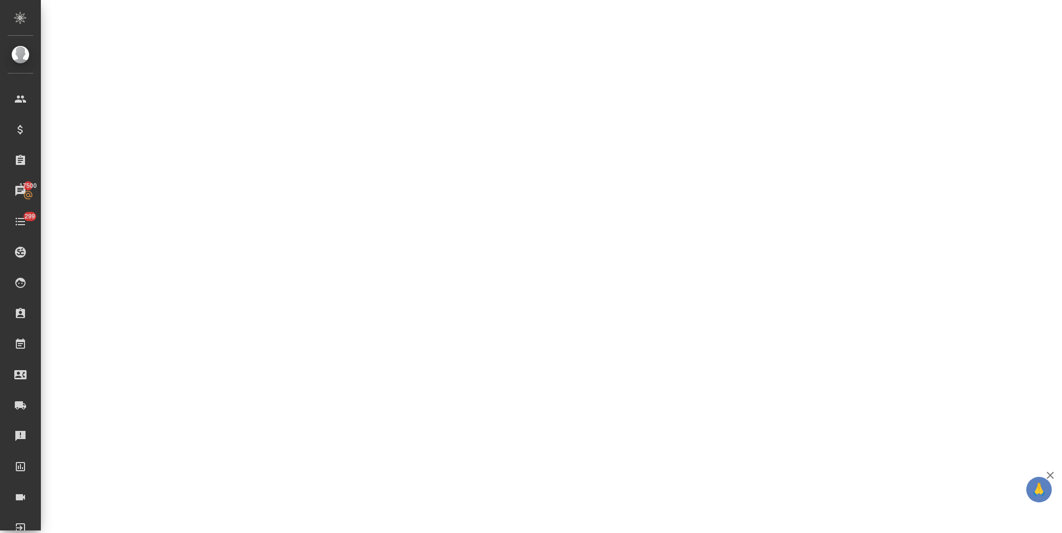
select select "RU"
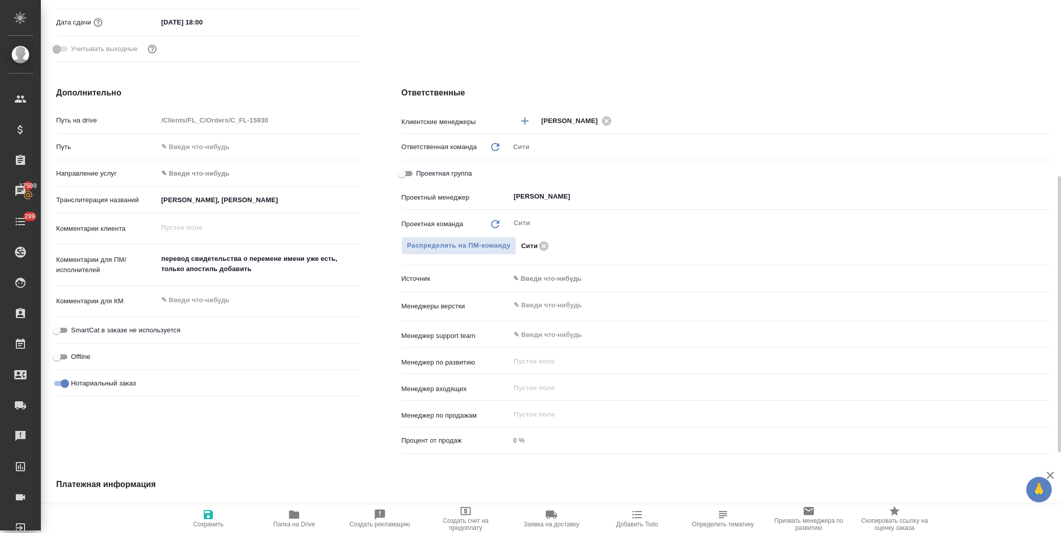
type textarea "x"
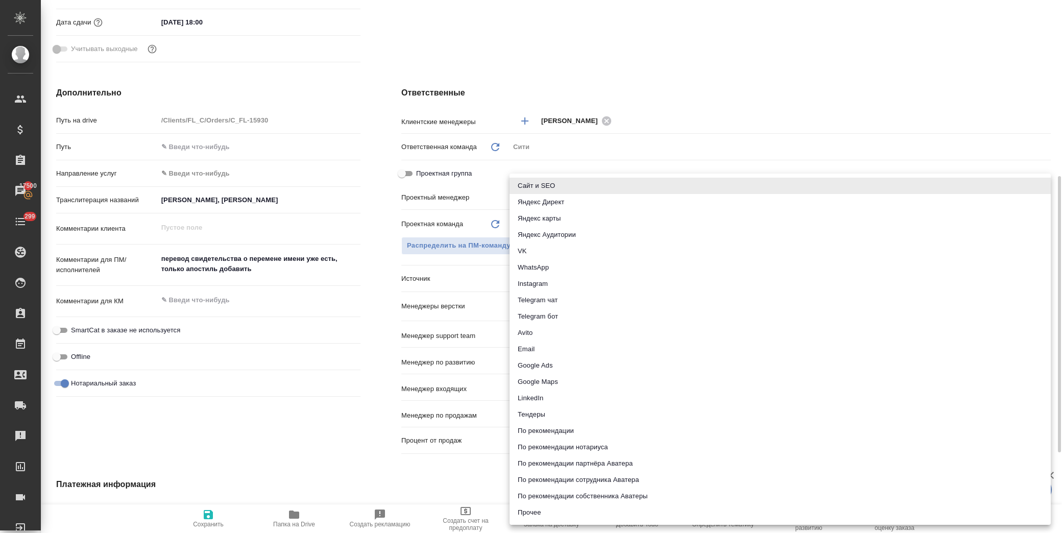
click at [529, 279] on body "🙏 .cls-1 fill:#fff; AWATERA [PERSON_NAME] Спецификации Заказы 17500 Чаты 299 To…" at bounding box center [531, 266] width 1062 height 533
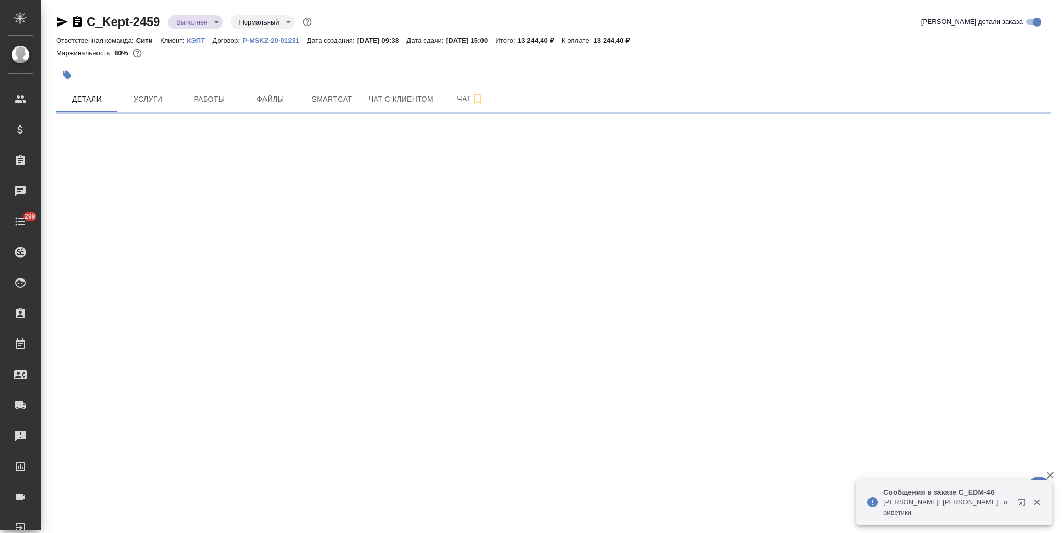
select select "RU"
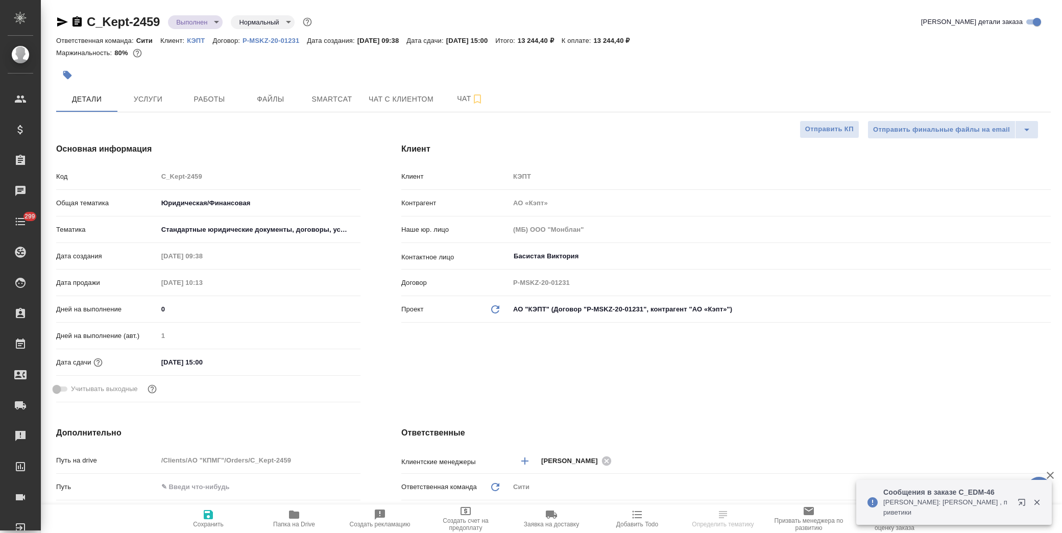
type textarea "x"
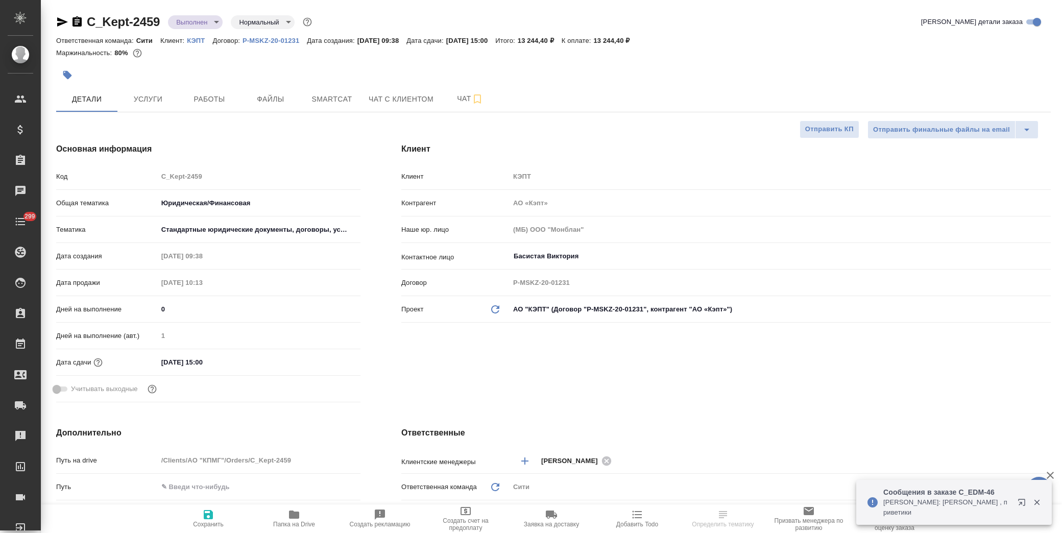
type textarea "x"
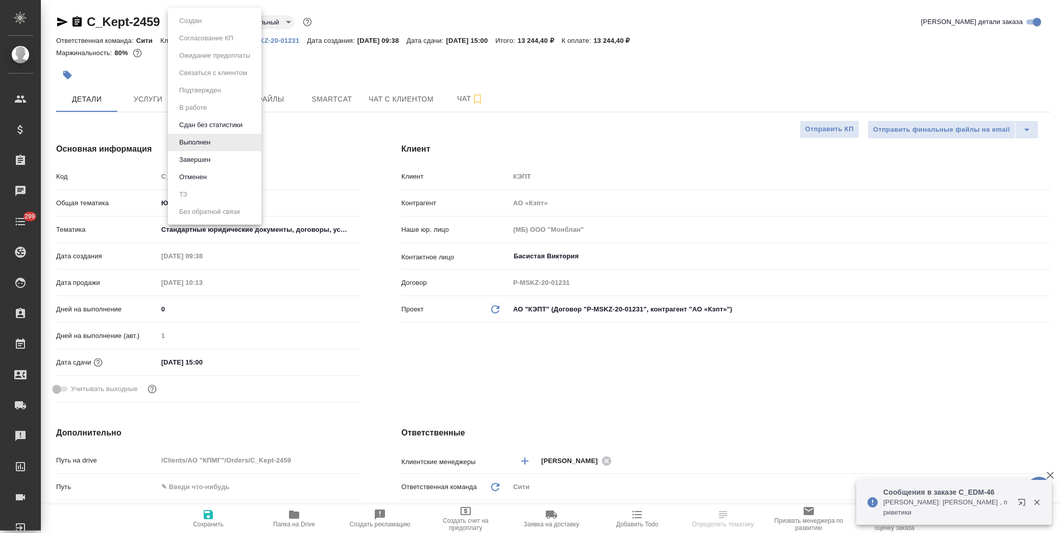
click at [215, 17] on body "🙏 .cls-1 fill:#fff; AWATERA [PERSON_NAME] Спецификации Заказы Чаты 299 Todo Про…" at bounding box center [531, 266] width 1062 height 533
type textarea "x"
click at [233, 159] on li "Завершен" at bounding box center [214, 159] width 93 height 17
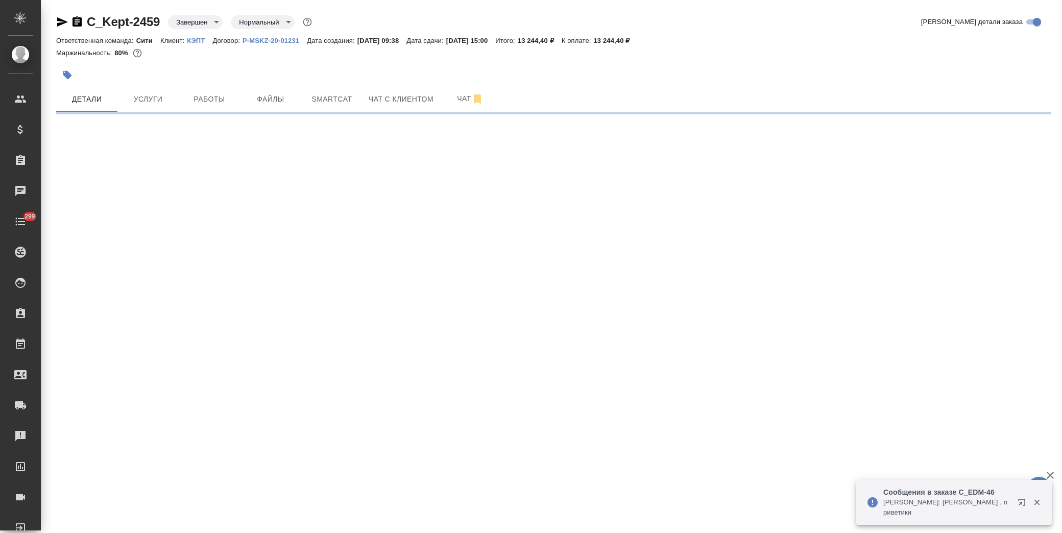
select select "RU"
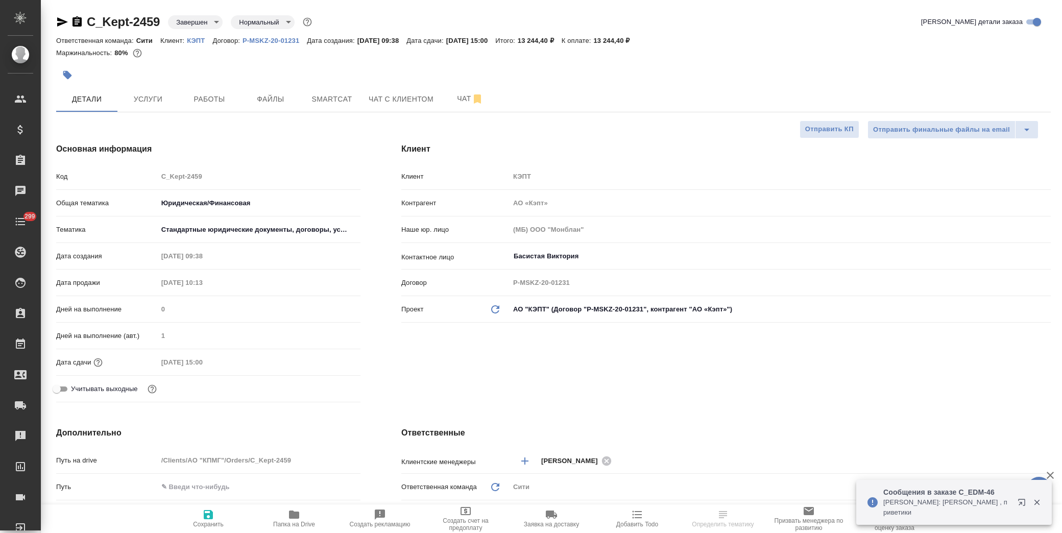
type textarea "x"
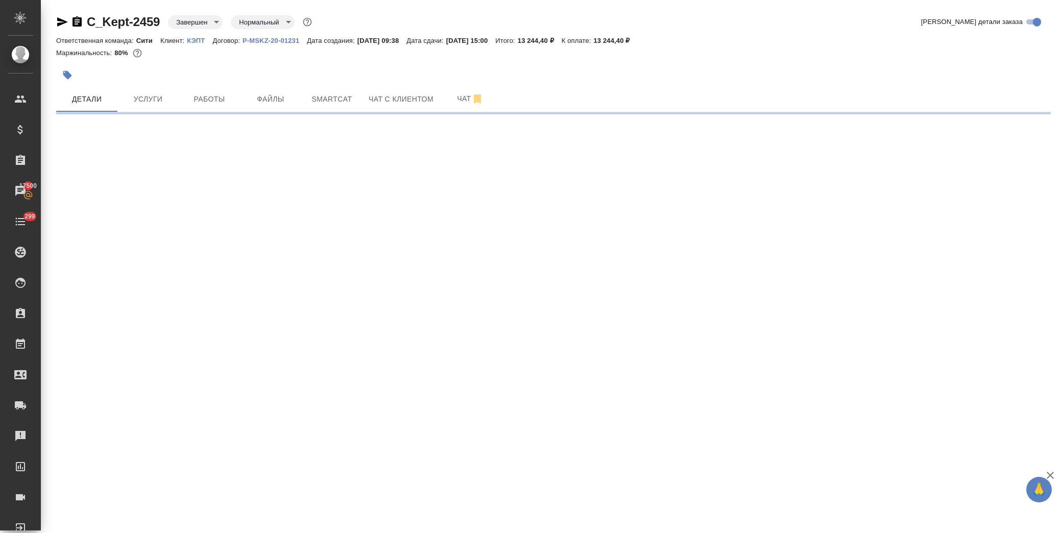
select select "RU"
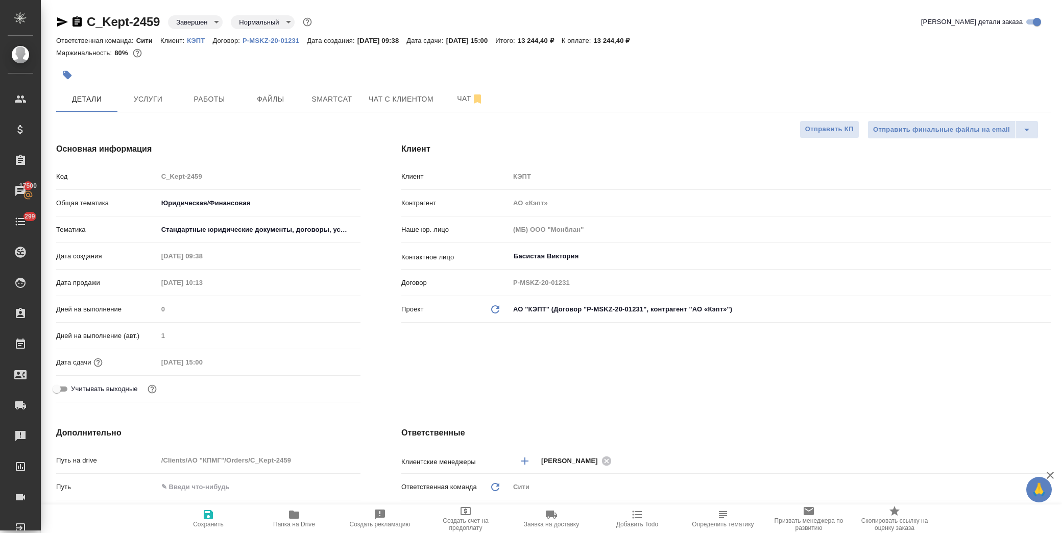
type textarea "x"
